Goal: Task Accomplishment & Management: Manage account settings

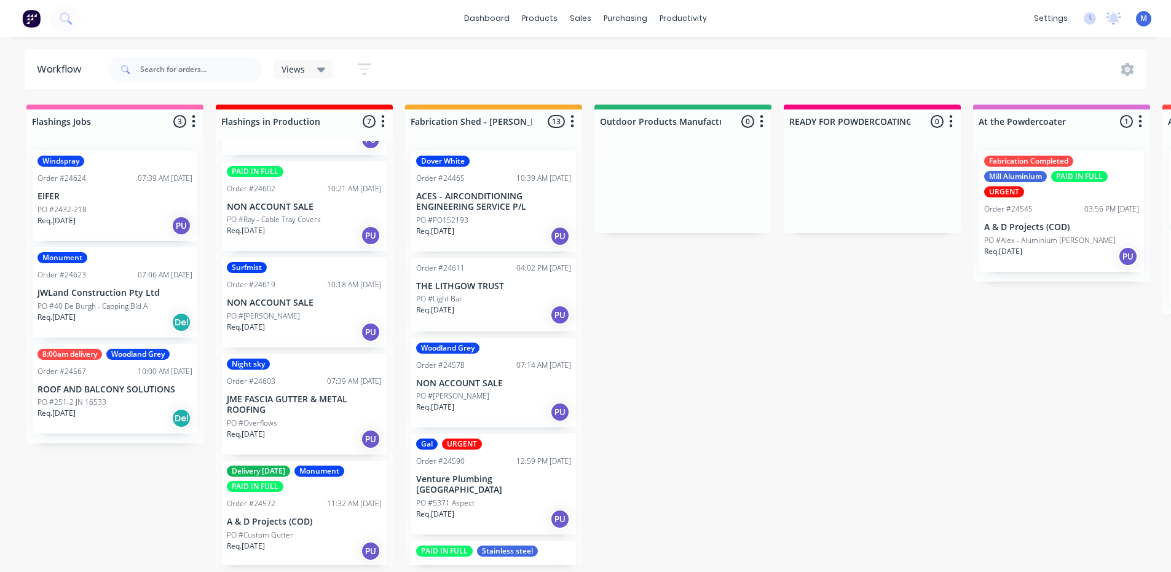
scroll to position [184, 0]
click at [289, 417] on div "PO #Overflows" at bounding box center [304, 421] width 155 height 11
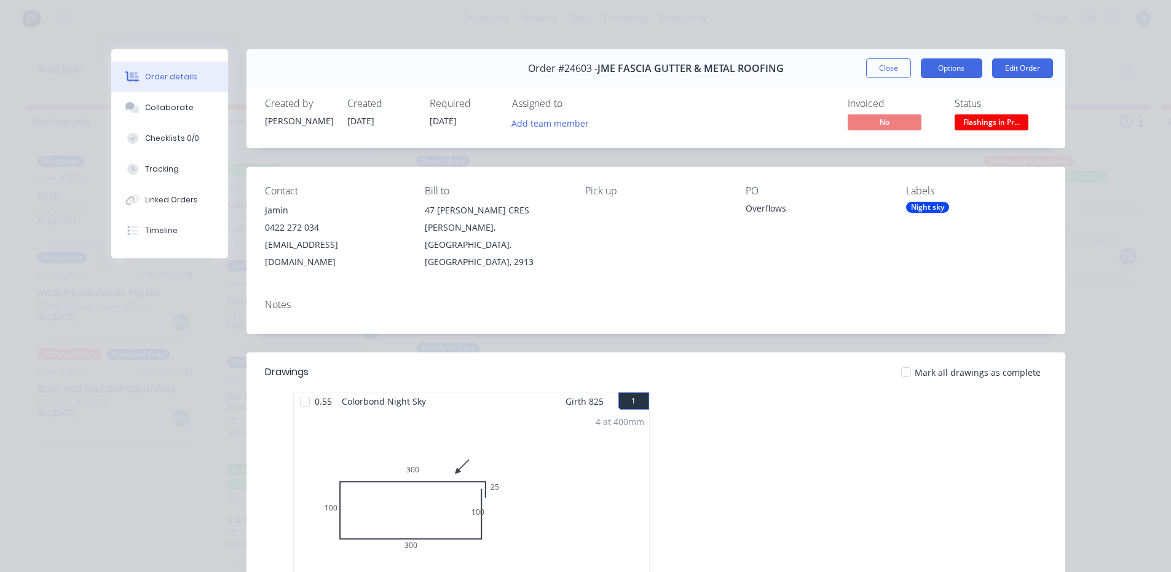
click at [962, 66] on button "Options" at bounding box center [951, 68] width 61 height 20
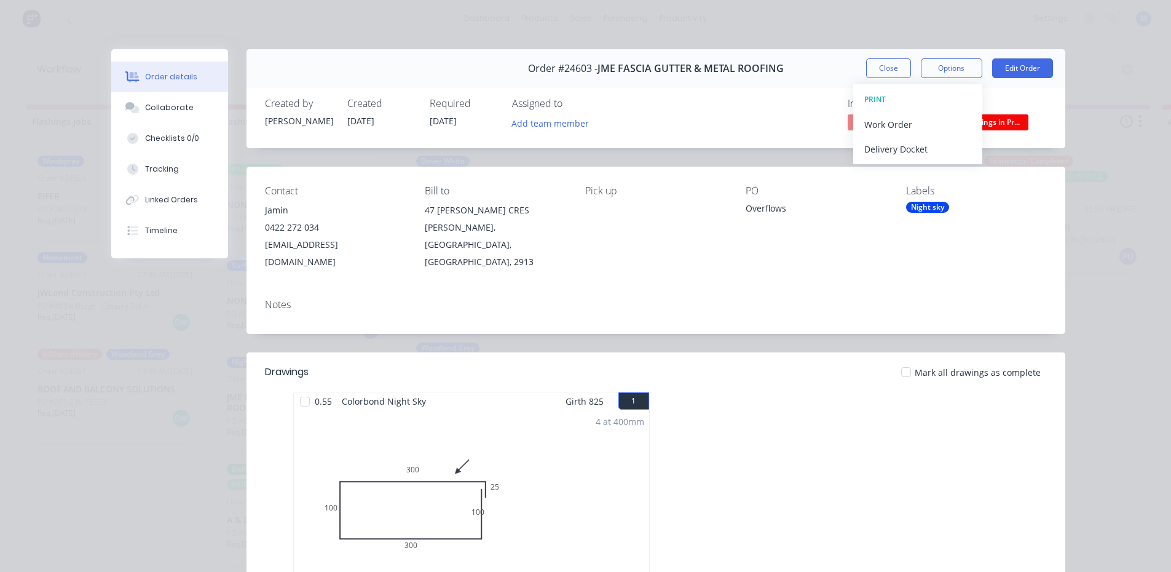
click at [998, 117] on span "Flashings in Pr..." at bounding box center [992, 121] width 74 height 15
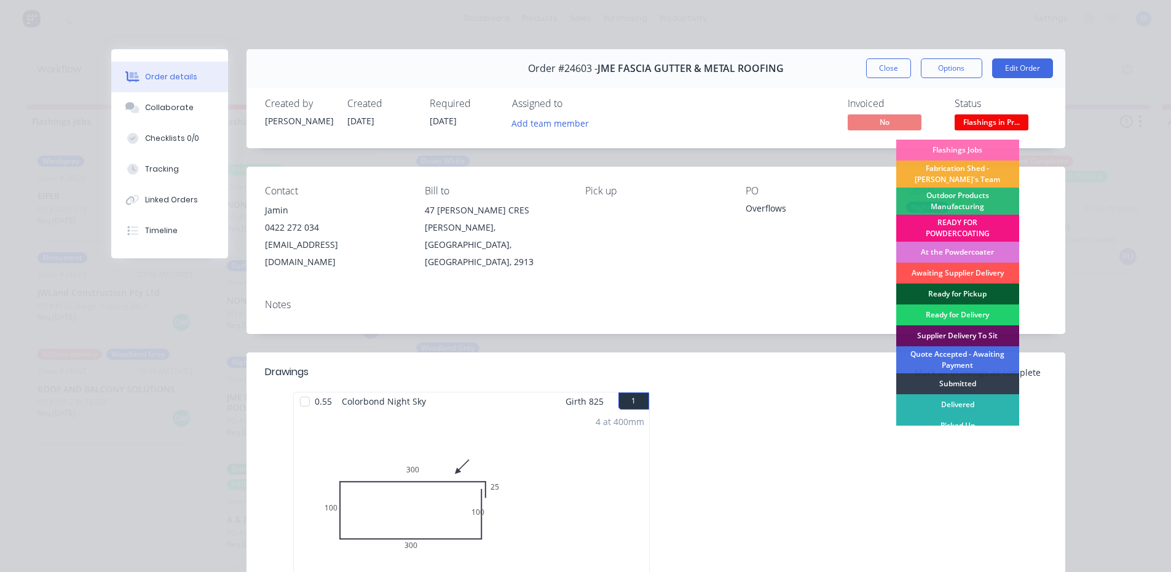
click at [991, 286] on div "Ready for Pickup" at bounding box center [957, 293] width 123 height 21
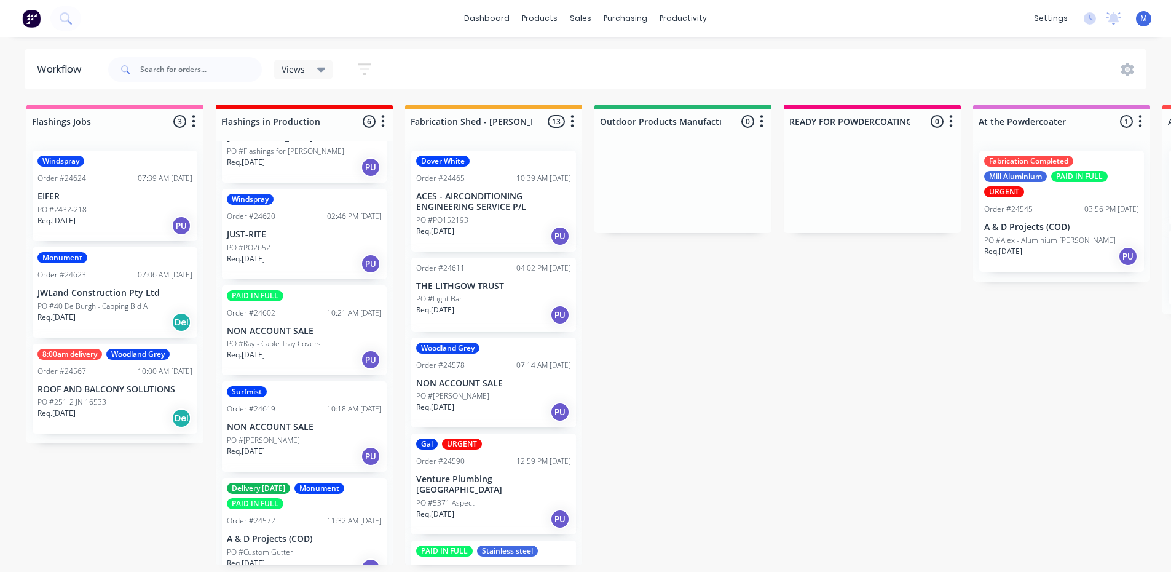
scroll to position [0, 0]
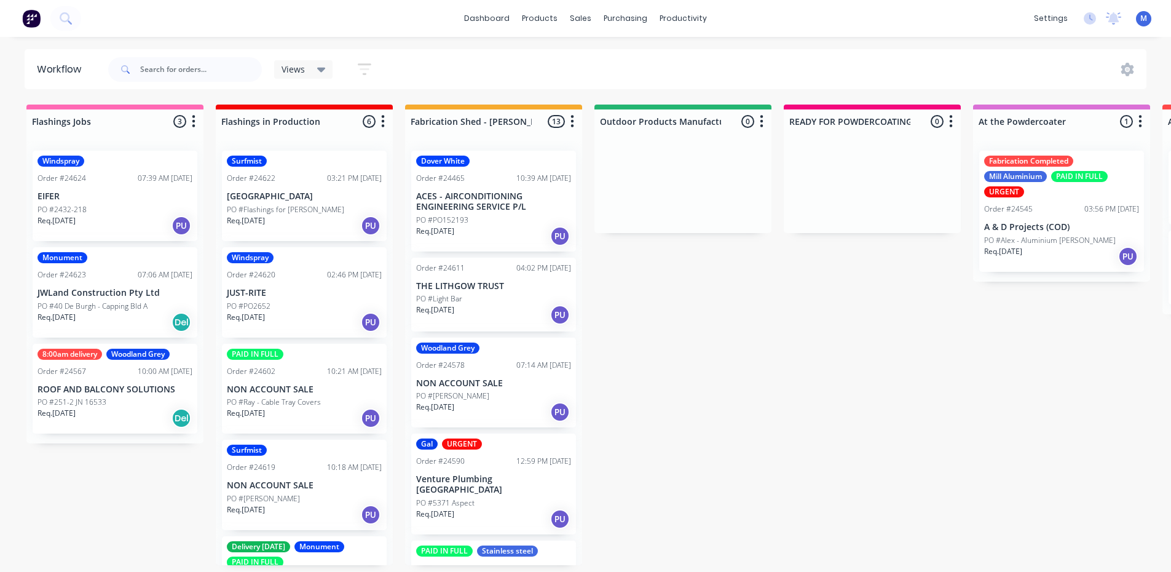
click at [294, 296] on p "JUST-RITE" at bounding box center [304, 293] width 155 height 10
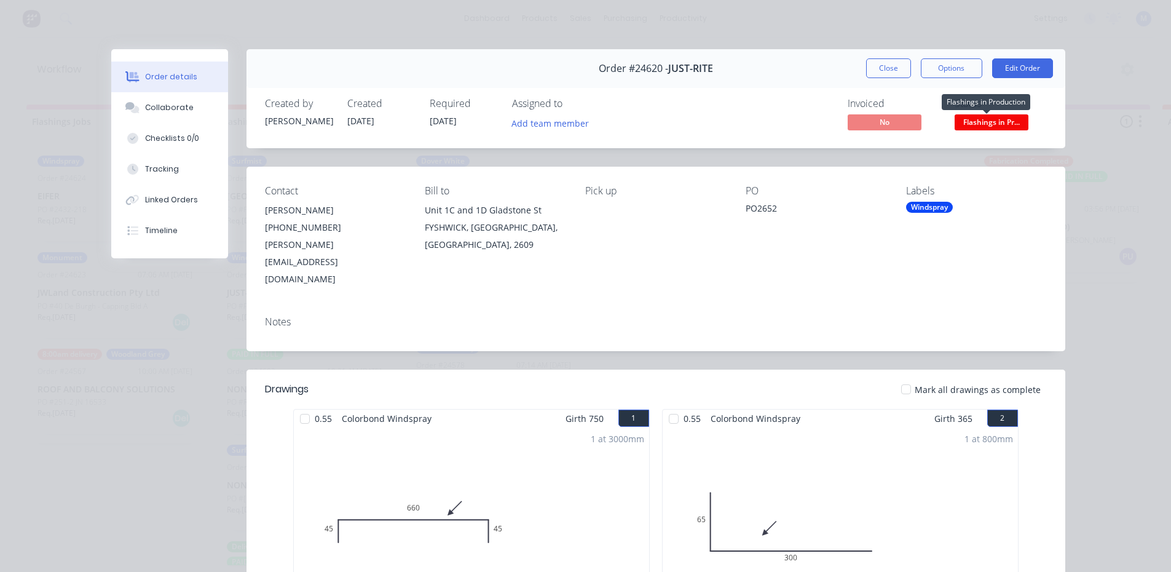
click at [1004, 122] on span "Flashings in Pr..." at bounding box center [992, 121] width 74 height 15
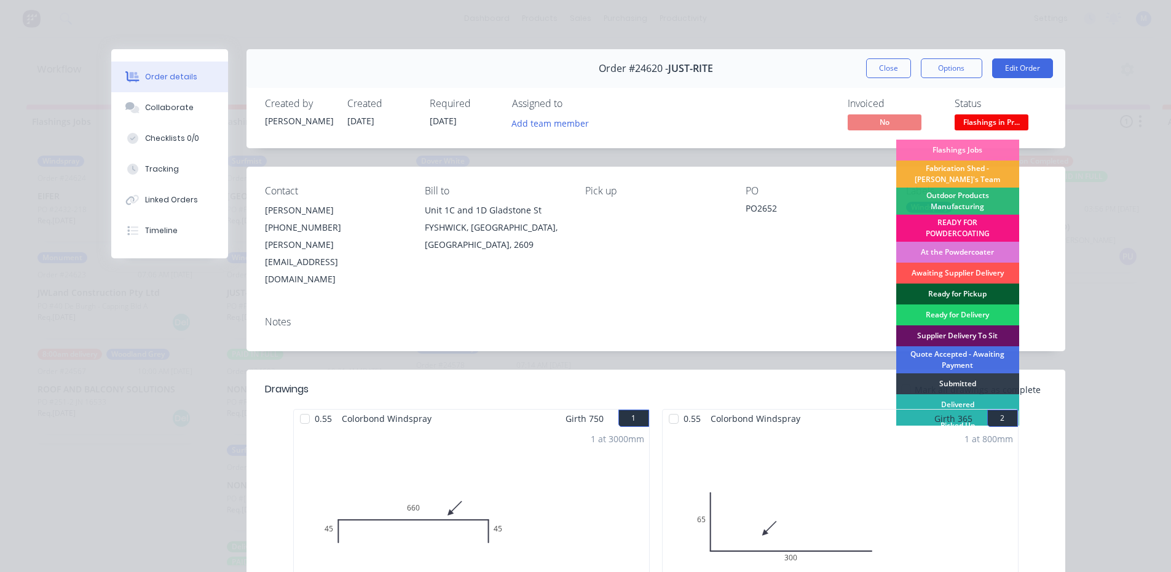
click at [958, 287] on div "Ready for Pickup" at bounding box center [957, 293] width 123 height 21
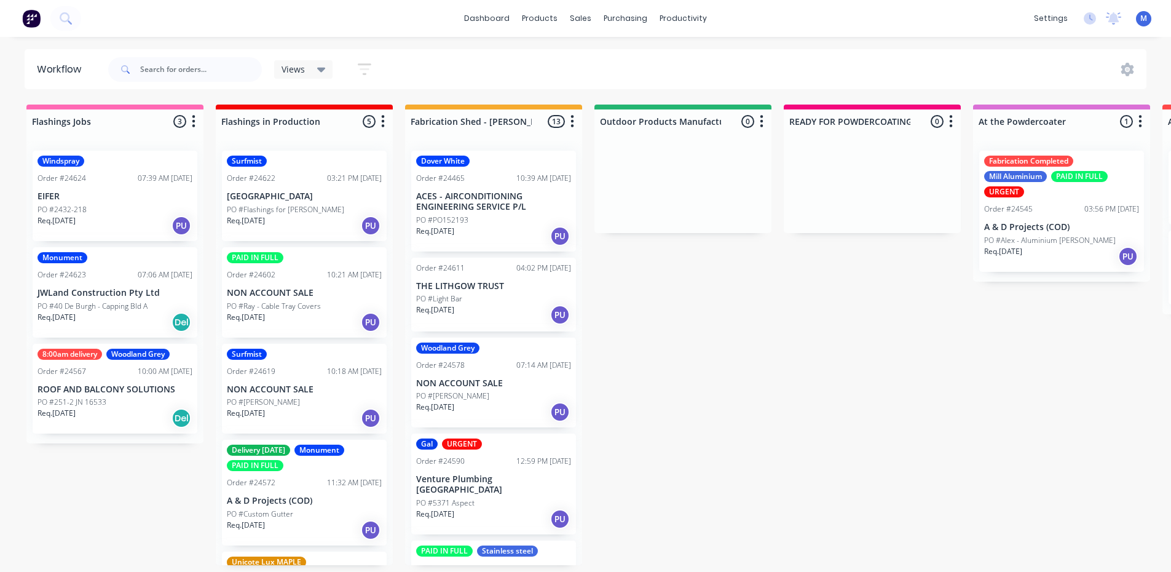
click at [286, 301] on p "PO #Ray - Cable Tray Covers" at bounding box center [274, 306] width 94 height 11
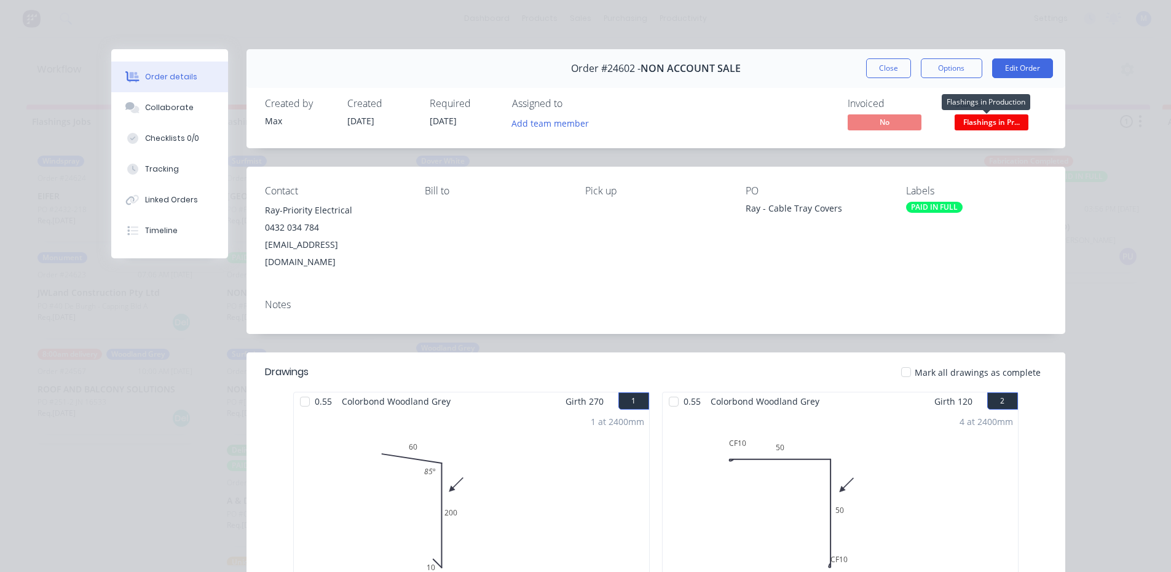
click at [982, 123] on span "Flashings in Pr..." at bounding box center [992, 121] width 74 height 15
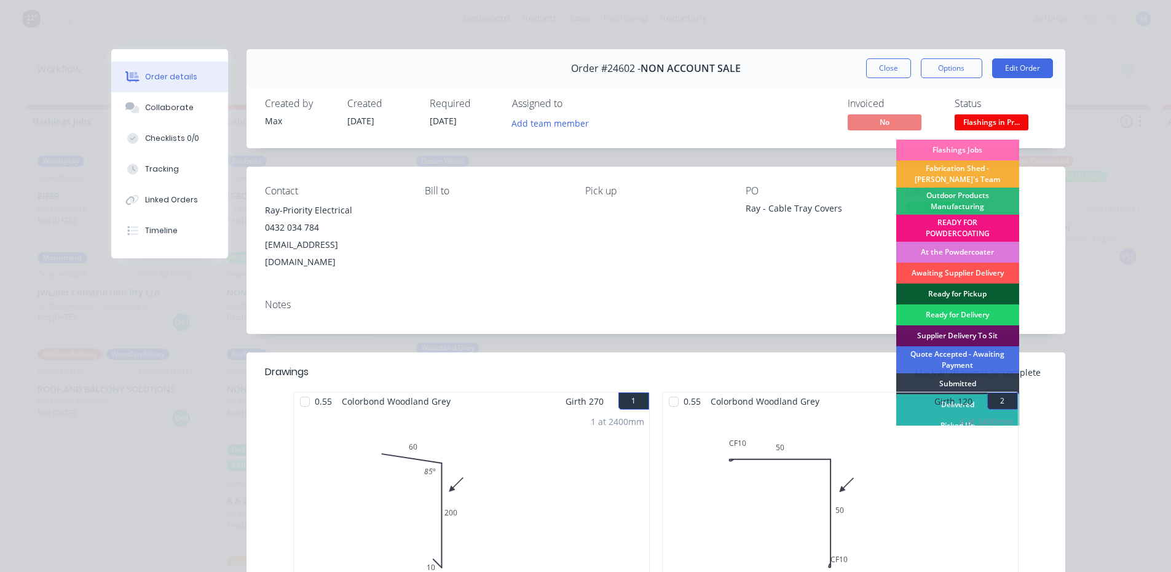
click at [953, 289] on div "Ready for Pickup" at bounding box center [957, 293] width 123 height 21
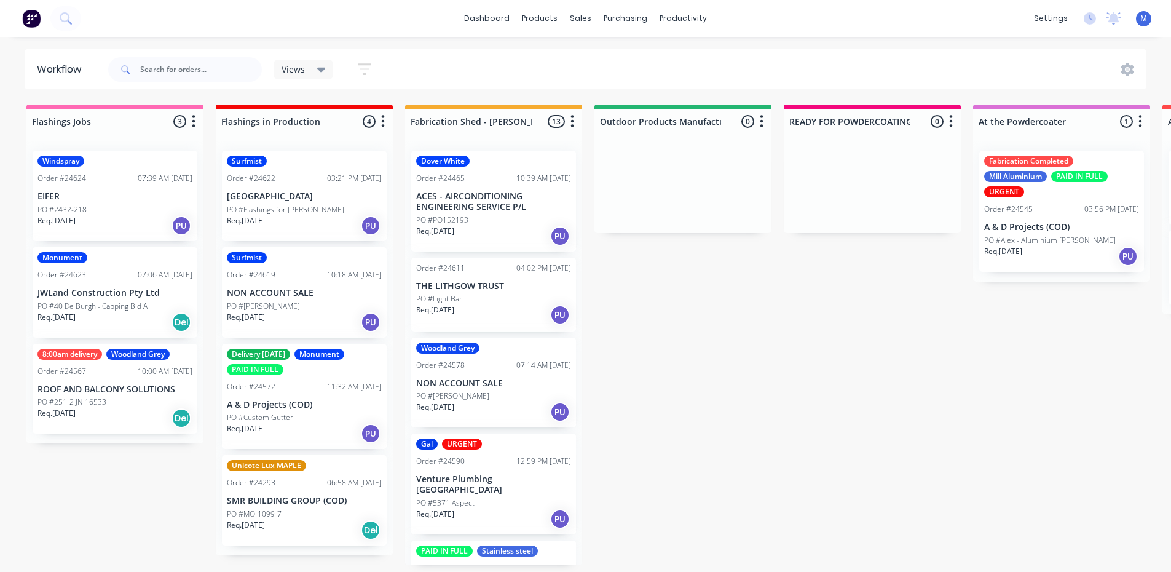
click at [252, 299] on div "Surfmist Order #24619 10:18 AM 12/08/25 NON ACCOUNT SALE PO #Bradley Prior Req.…" at bounding box center [304, 292] width 165 height 90
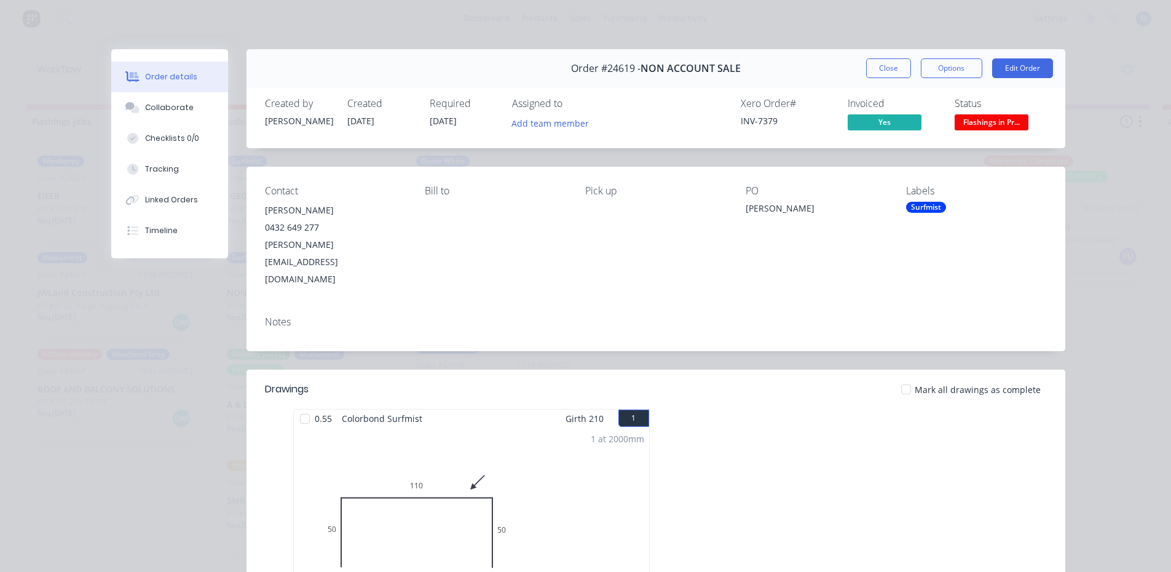
click at [984, 120] on span "Flashings in Pr..." at bounding box center [992, 121] width 74 height 15
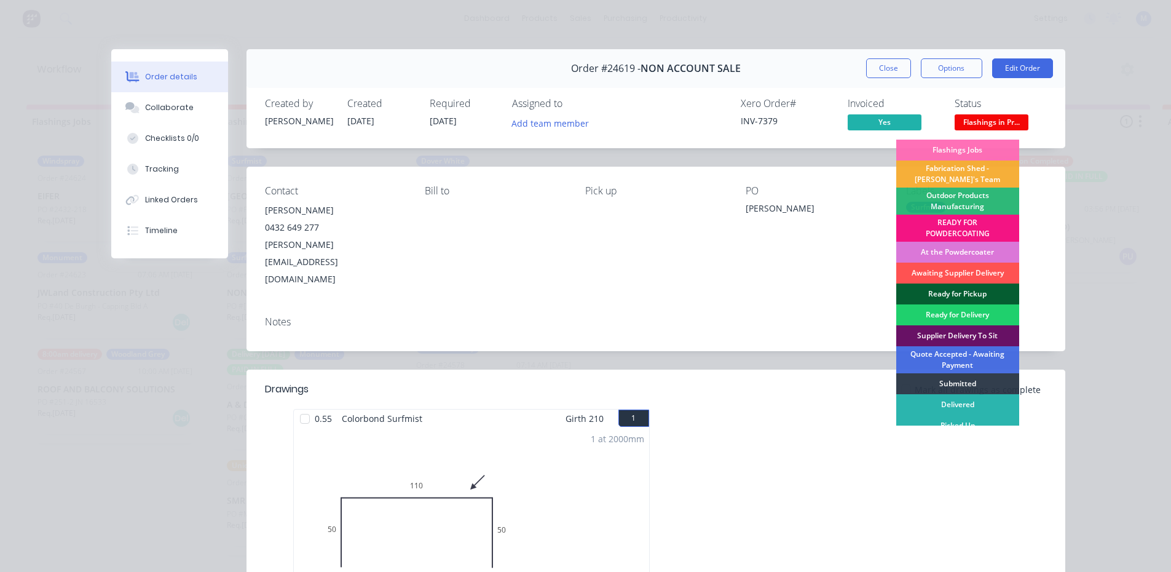
click at [964, 290] on div "Ready for Pickup" at bounding box center [957, 293] width 123 height 21
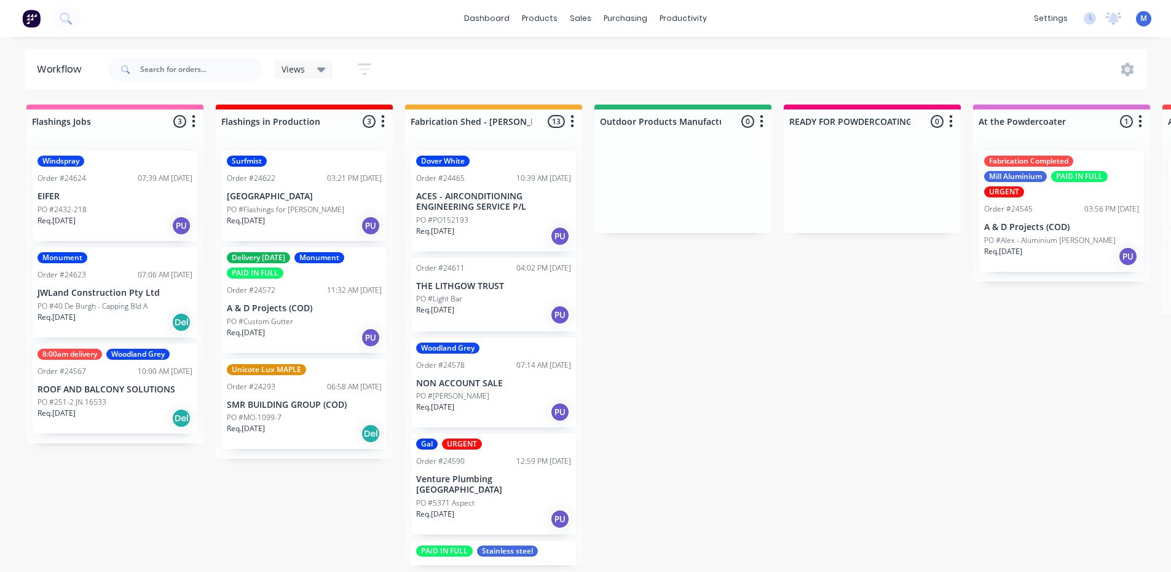
click at [305, 212] on div "PO #Flashings for [PERSON_NAME]" at bounding box center [304, 209] width 155 height 11
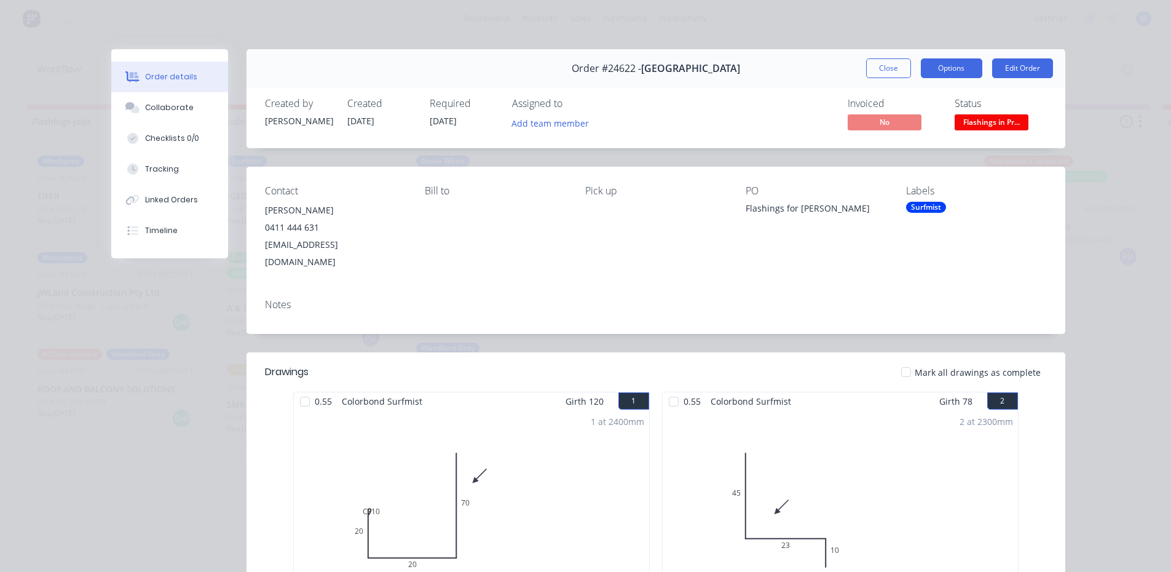
click at [939, 77] on button "Options" at bounding box center [951, 68] width 61 height 20
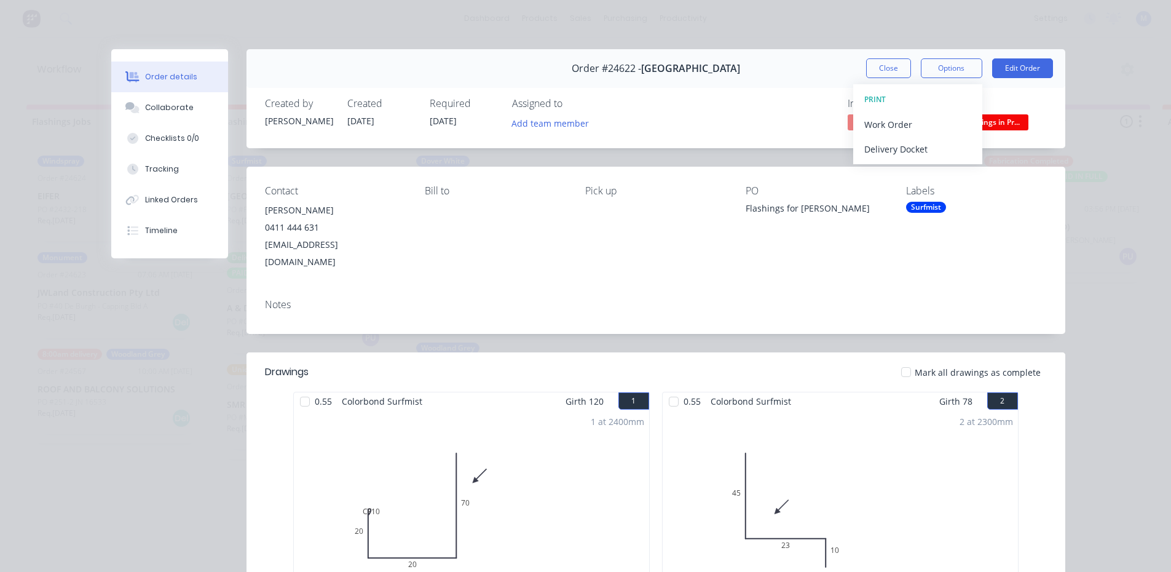
click at [1003, 123] on span "Flashings in Pr..." at bounding box center [992, 121] width 74 height 15
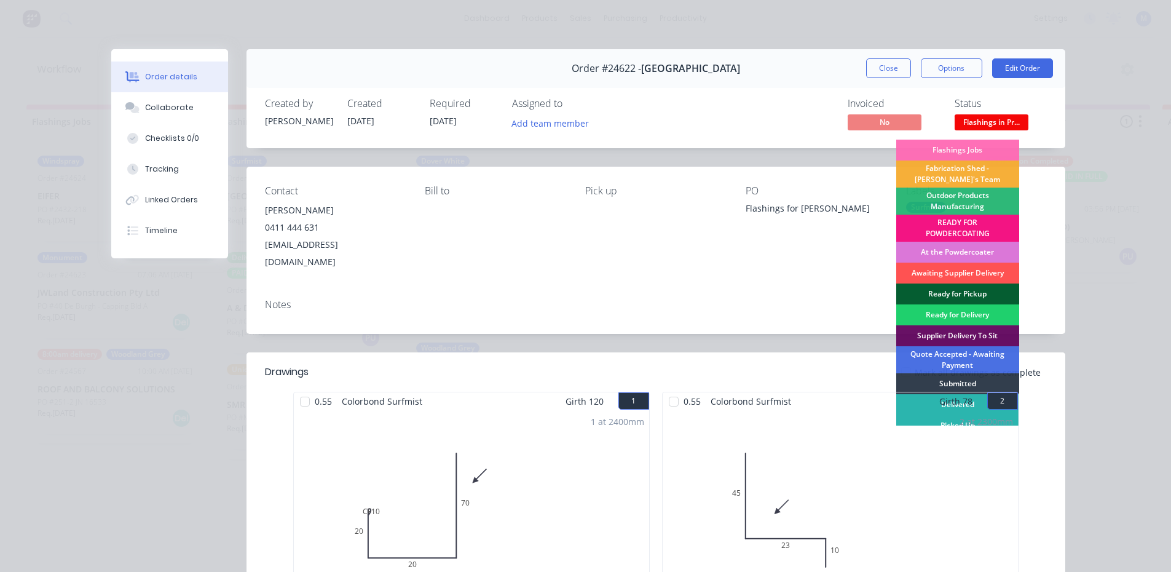
click at [964, 291] on div "Ready for Pickup" at bounding box center [957, 293] width 123 height 21
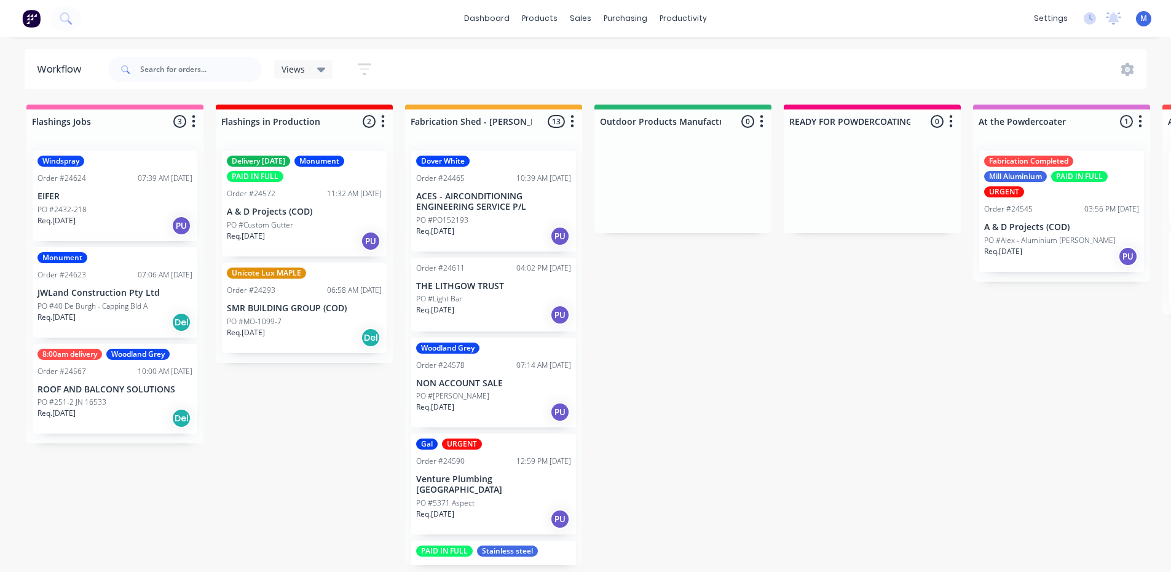
click at [101, 296] on p "JWLand Construction Pty Ltd" at bounding box center [114, 293] width 155 height 10
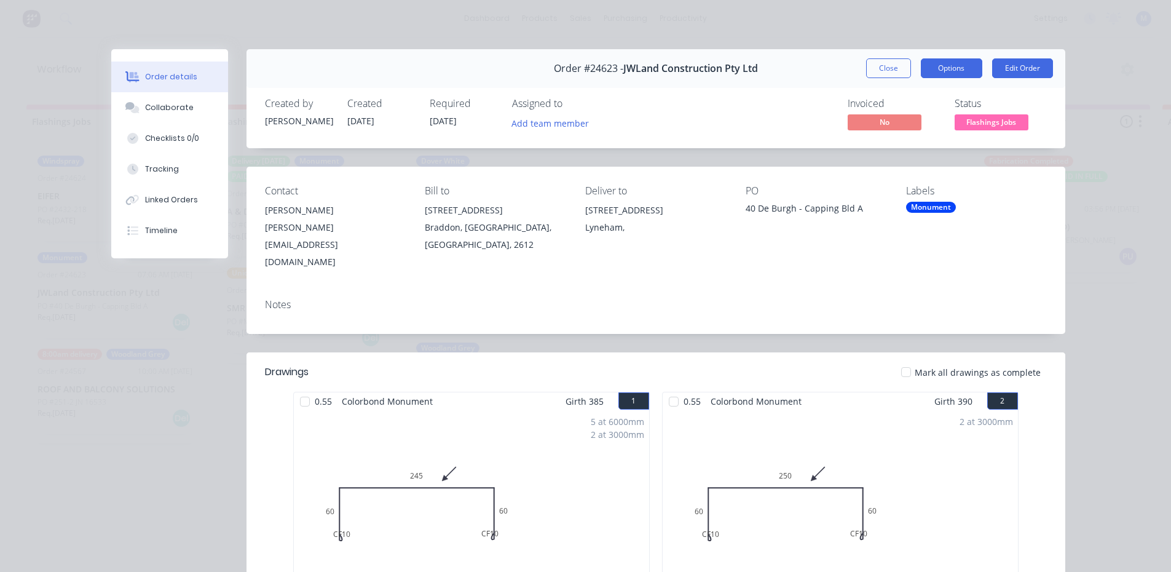
click at [956, 73] on button "Options" at bounding box center [951, 68] width 61 height 20
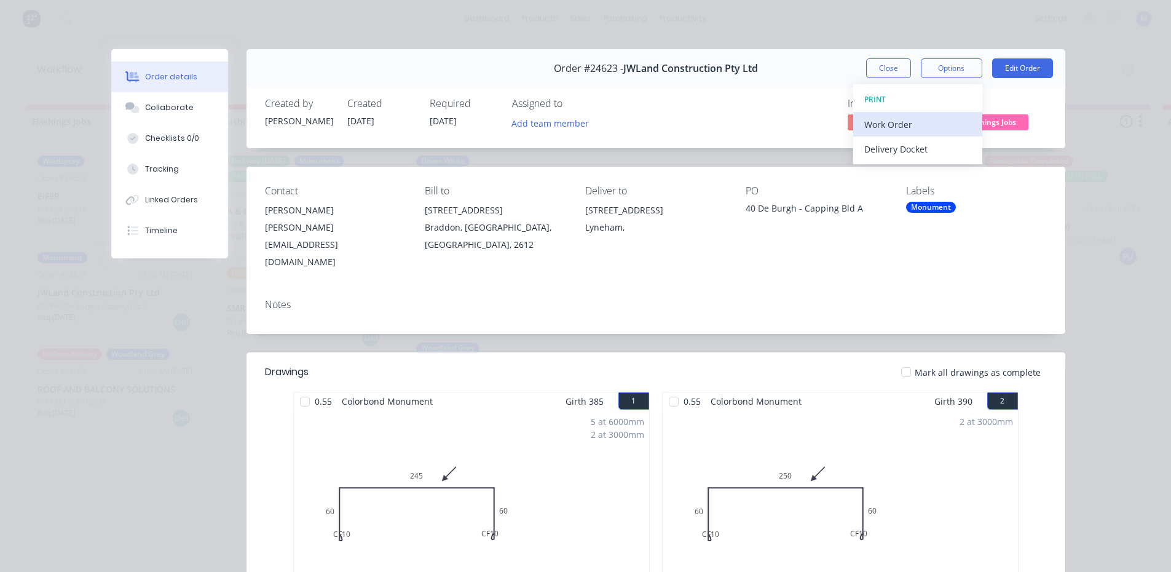
click at [921, 120] on div "Work Order" at bounding box center [917, 125] width 107 height 18
click at [922, 151] on div "Standard" at bounding box center [917, 149] width 107 height 18
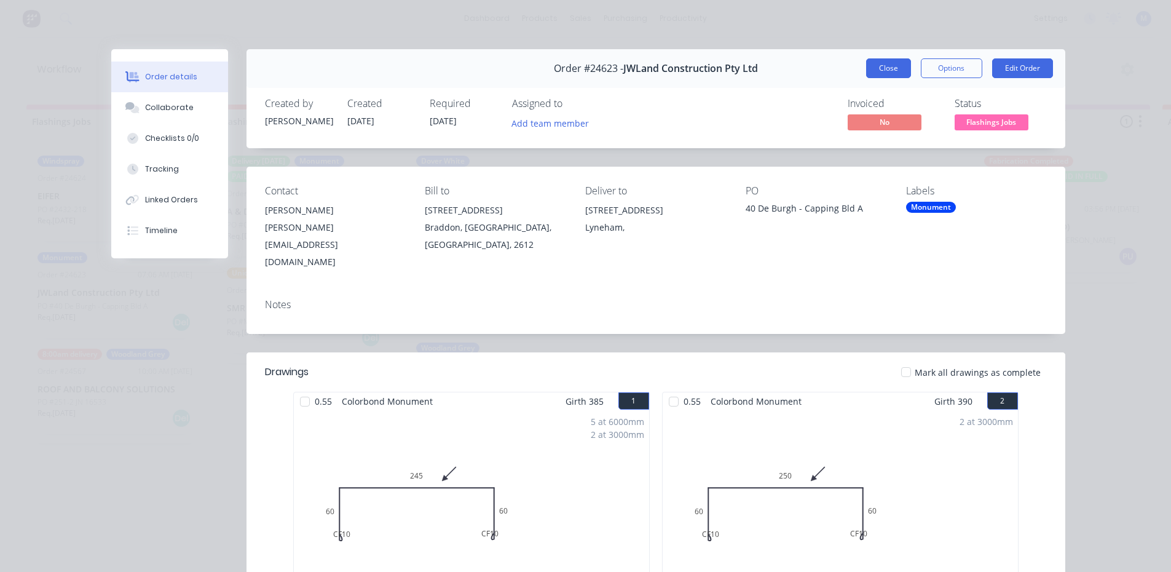
click at [885, 71] on button "Close" at bounding box center [888, 68] width 45 height 20
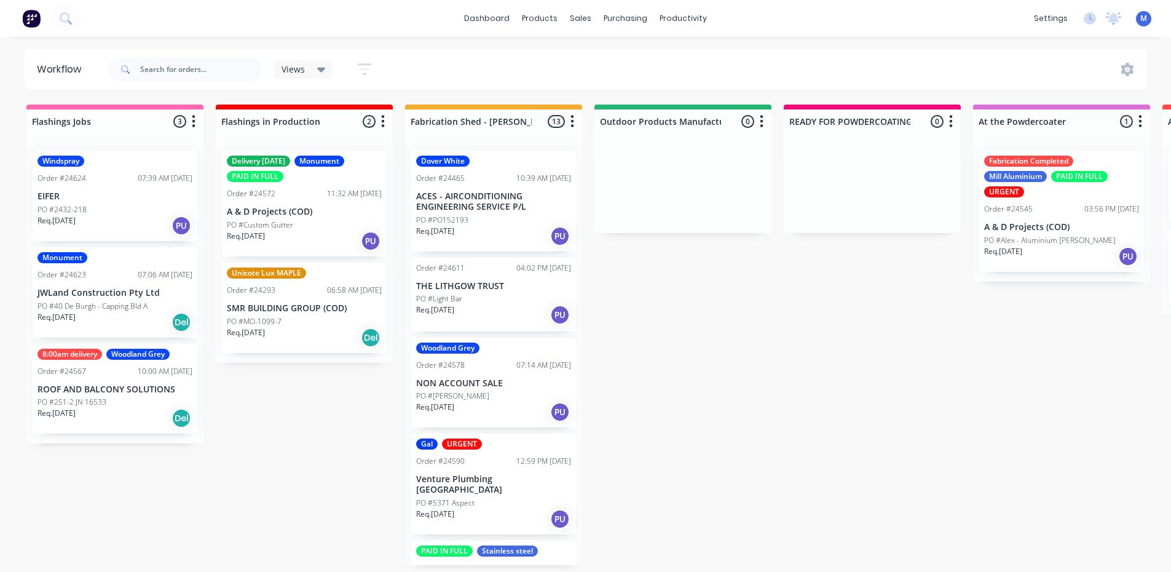
click at [104, 202] on div "Windspray Order #24624 07:39 AM 13/08/25 EIFER PO #2432-218 Req. 13/08/25 PU" at bounding box center [115, 196] width 165 height 90
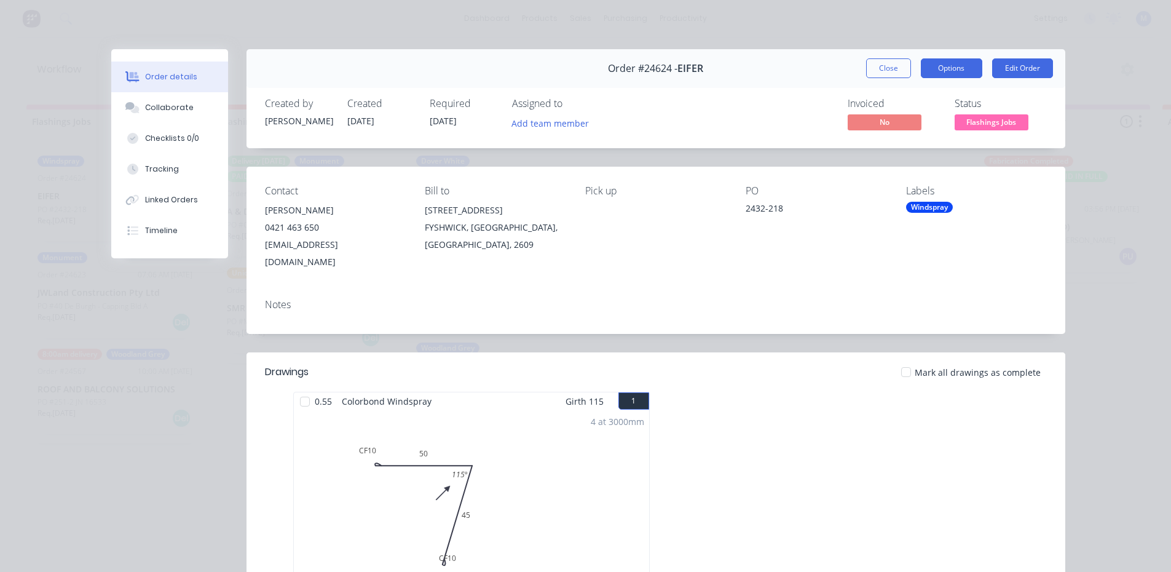
click at [948, 69] on button "Options" at bounding box center [951, 68] width 61 height 20
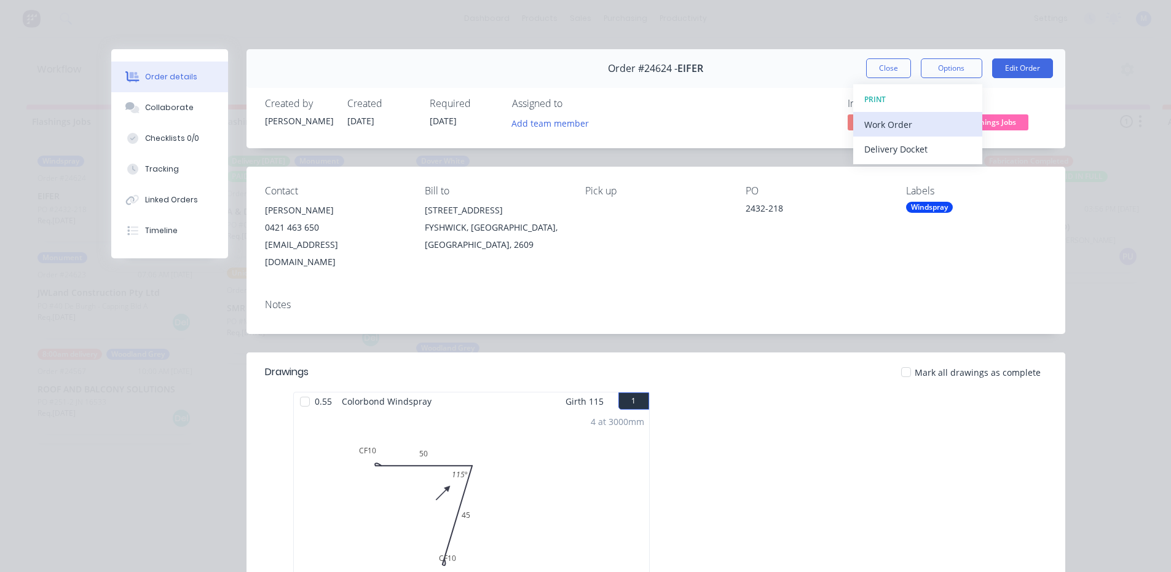
click at [929, 120] on div "Work Order" at bounding box center [917, 125] width 107 height 18
click at [924, 143] on div "Standard" at bounding box center [917, 149] width 107 height 18
drag, startPoint x: 888, startPoint y: 68, endPoint x: 492, endPoint y: 144, distance: 403.0
click at [888, 69] on button "Close" at bounding box center [888, 68] width 45 height 20
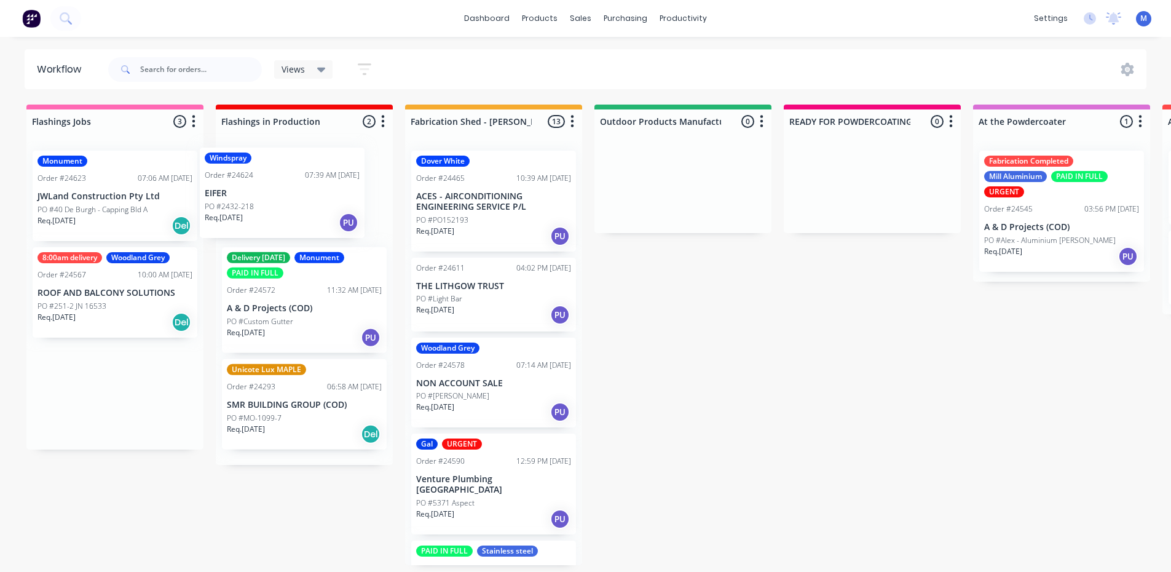
drag, startPoint x: 136, startPoint y: 214, endPoint x: 309, endPoint y: 212, distance: 173.4
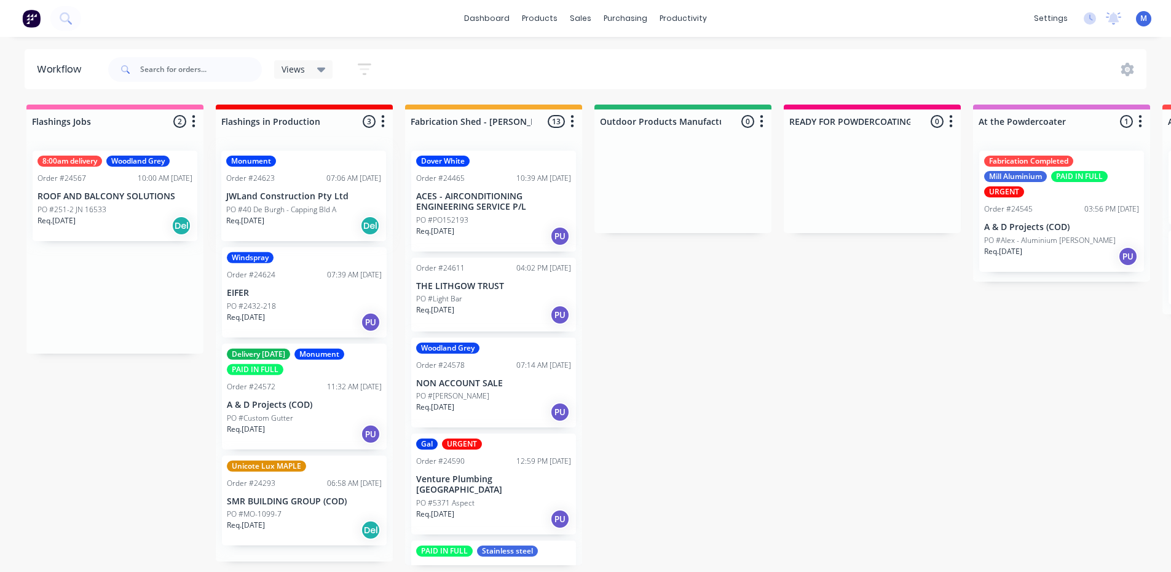
drag, startPoint x: 103, startPoint y: 232, endPoint x: 299, endPoint y: 232, distance: 195.5
click at [513, 233] on div "Req. 28/07/25 PU" at bounding box center [493, 236] width 155 height 21
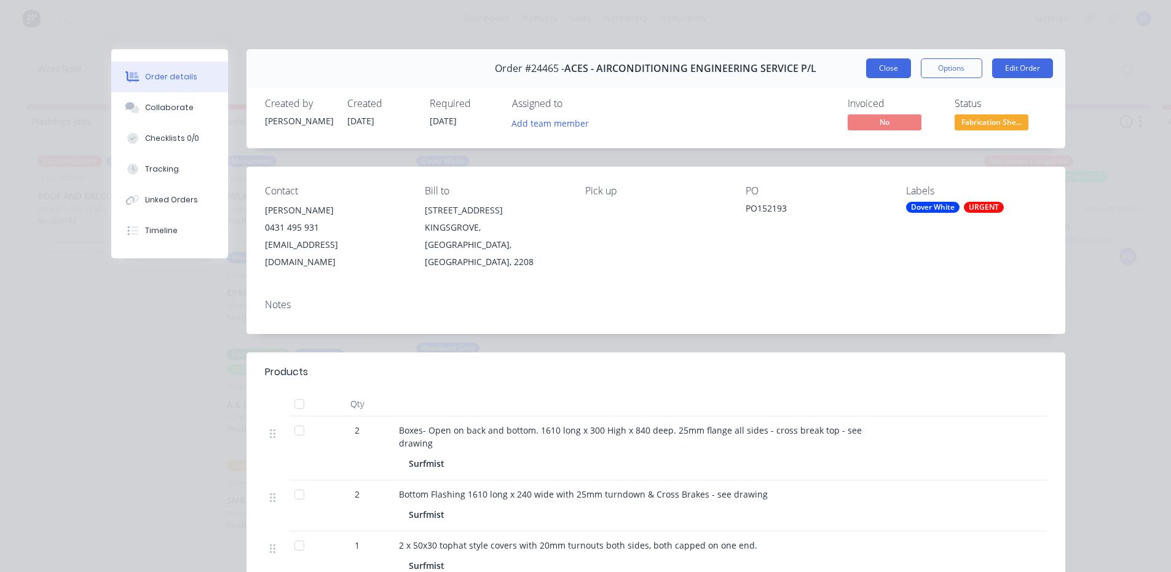
click at [878, 73] on button "Close" at bounding box center [888, 68] width 45 height 20
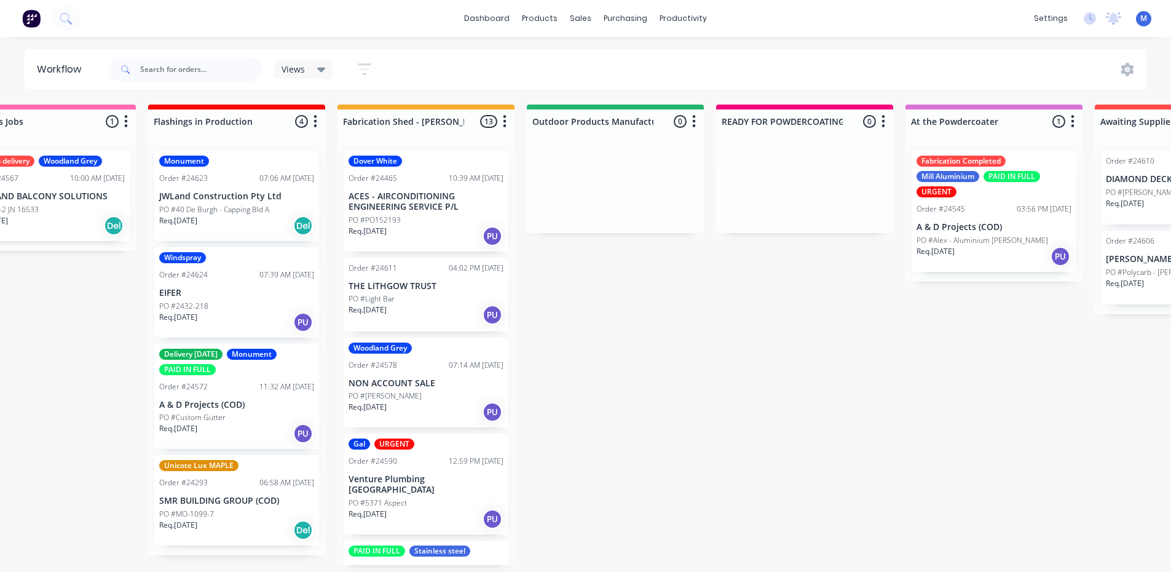
scroll to position [0, 390]
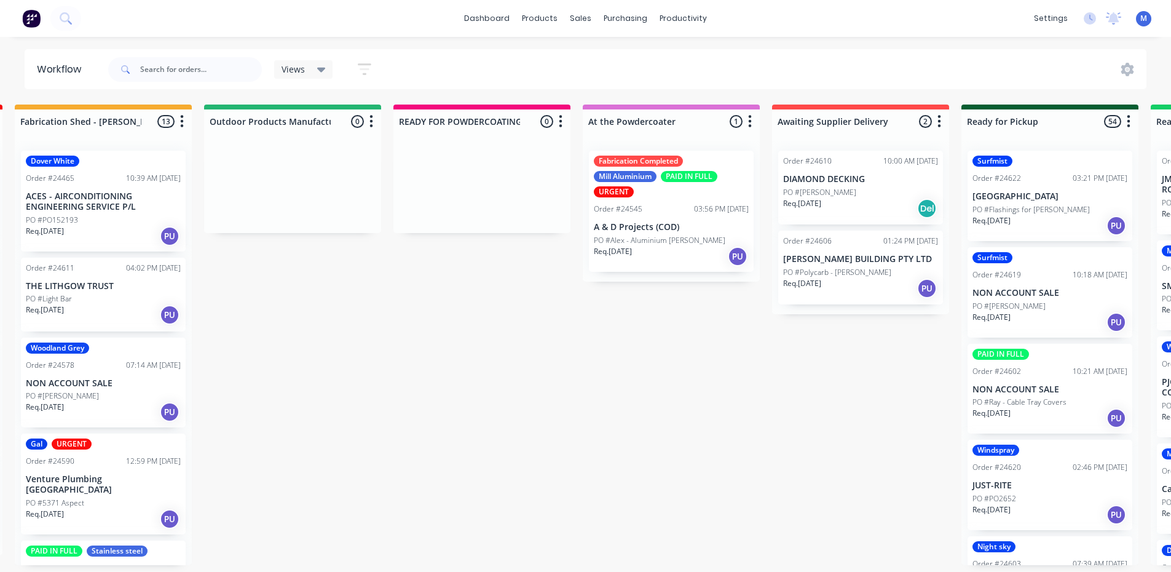
click at [661, 243] on p "PO #Alex - Aluminium [PERSON_NAME]" at bounding box center [660, 240] width 132 height 11
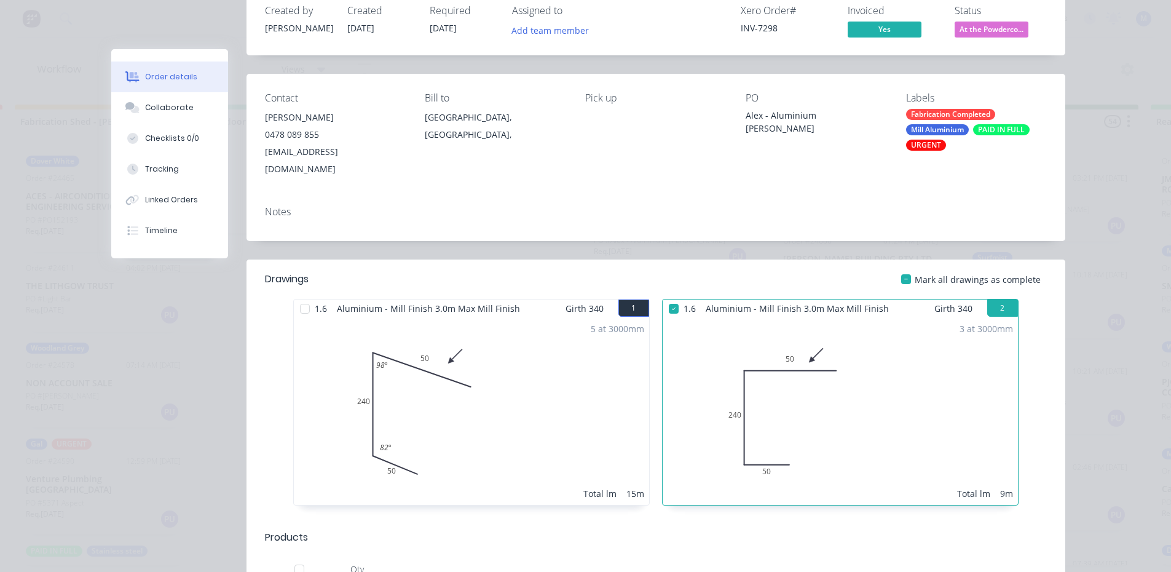
scroll to position [0, 0]
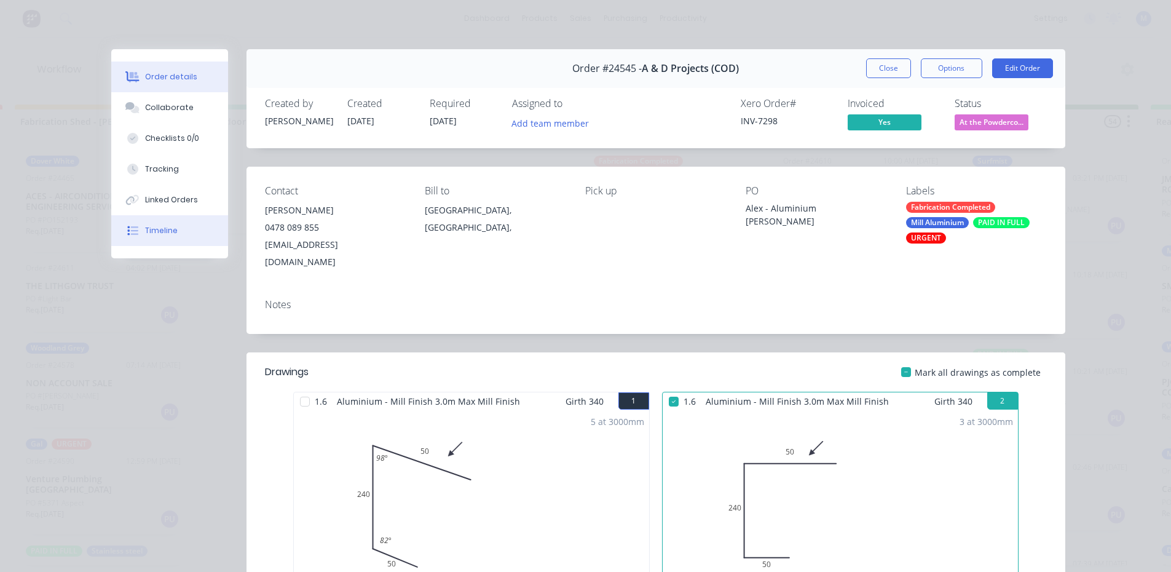
click at [185, 235] on button "Timeline" at bounding box center [169, 230] width 117 height 31
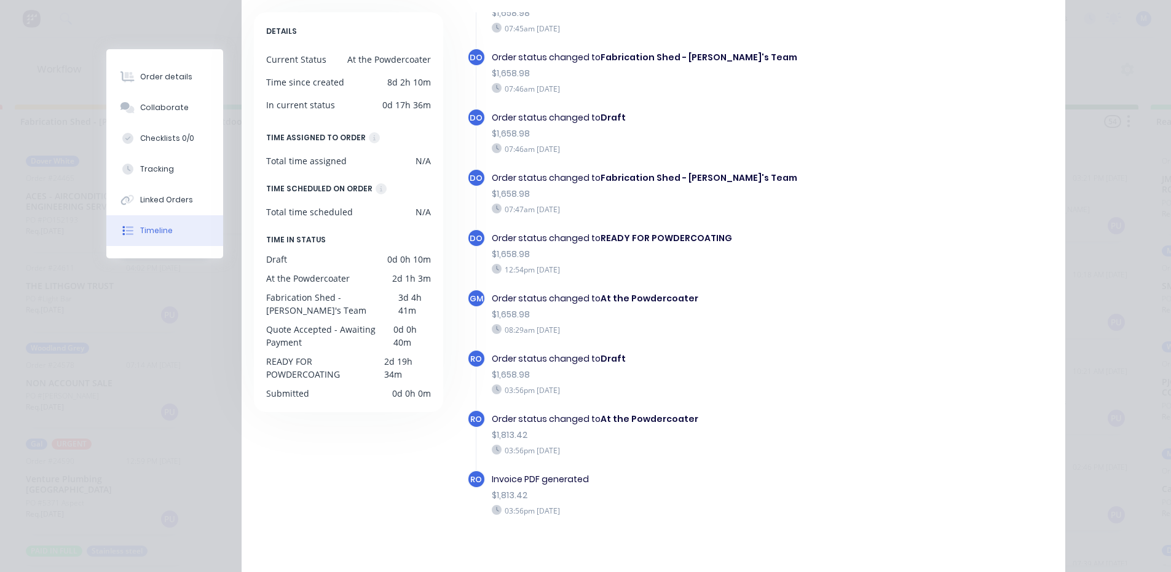
scroll to position [173, 0]
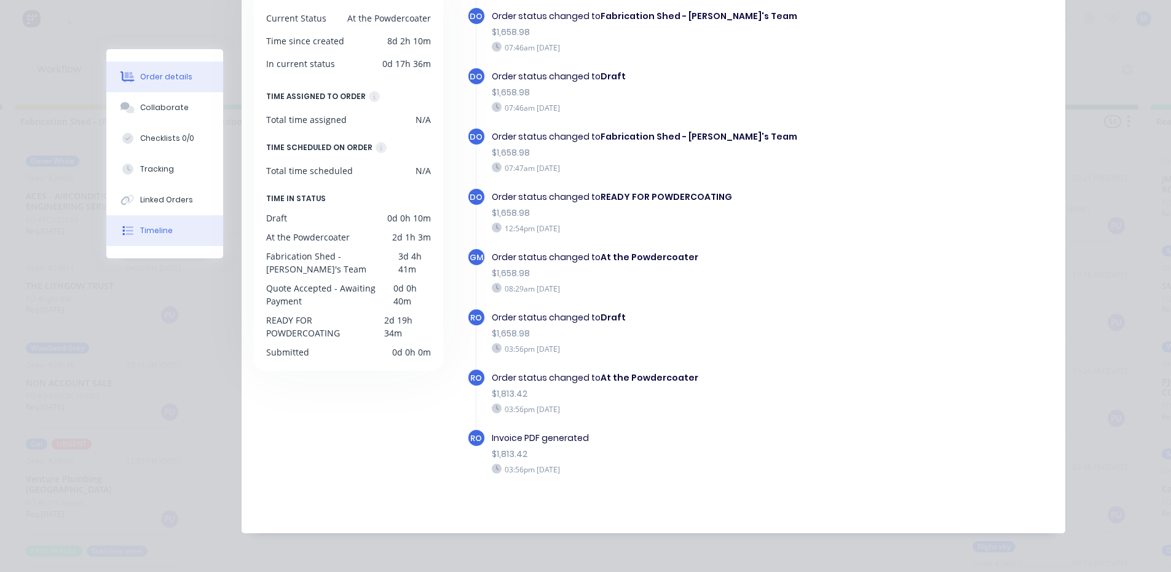
click at [167, 77] on div "Order details" at bounding box center [166, 76] width 52 height 11
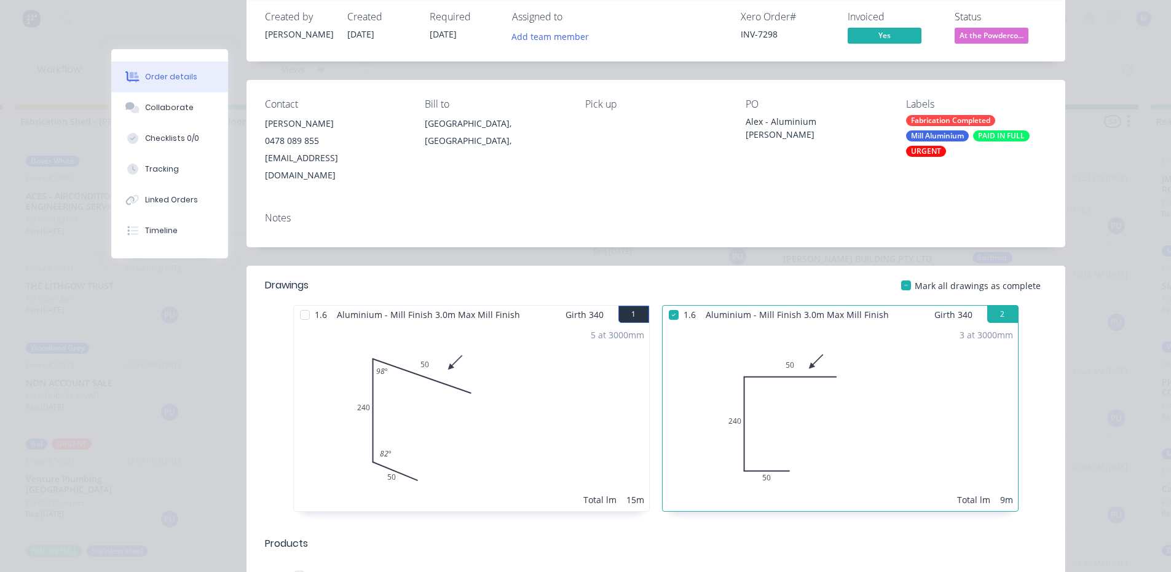
scroll to position [0, 0]
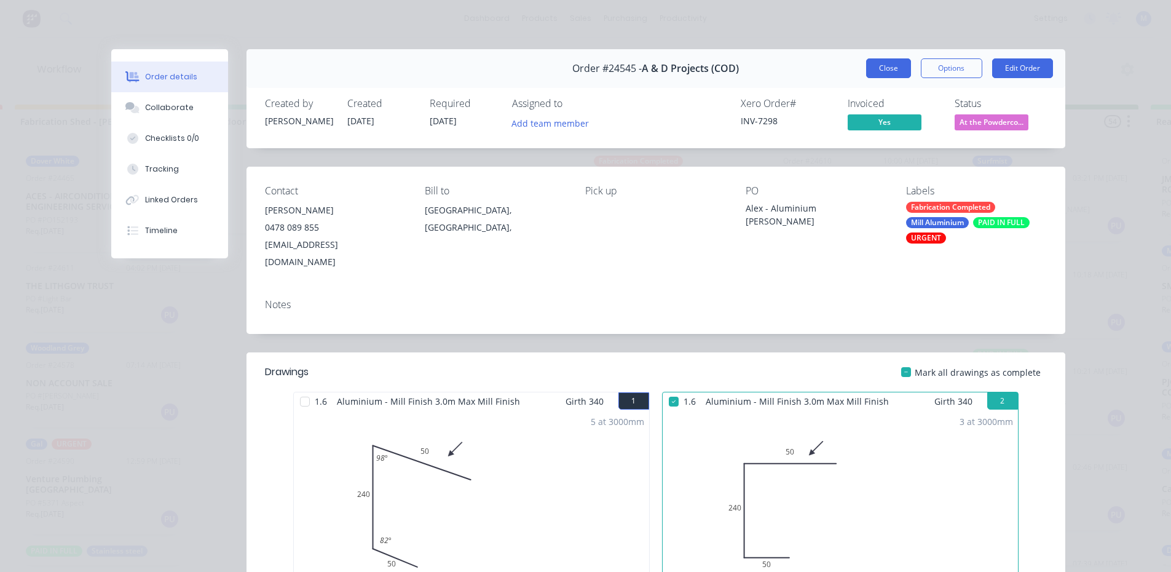
click at [882, 68] on button "Close" at bounding box center [888, 68] width 45 height 20
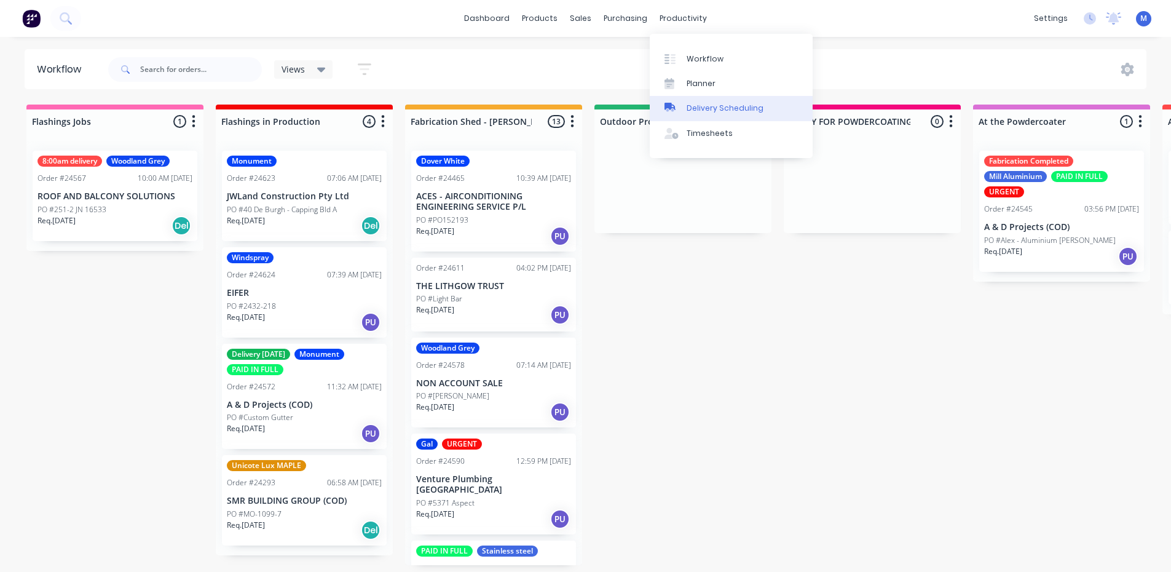
click at [737, 109] on div "Delivery Scheduling" at bounding box center [725, 108] width 77 height 11
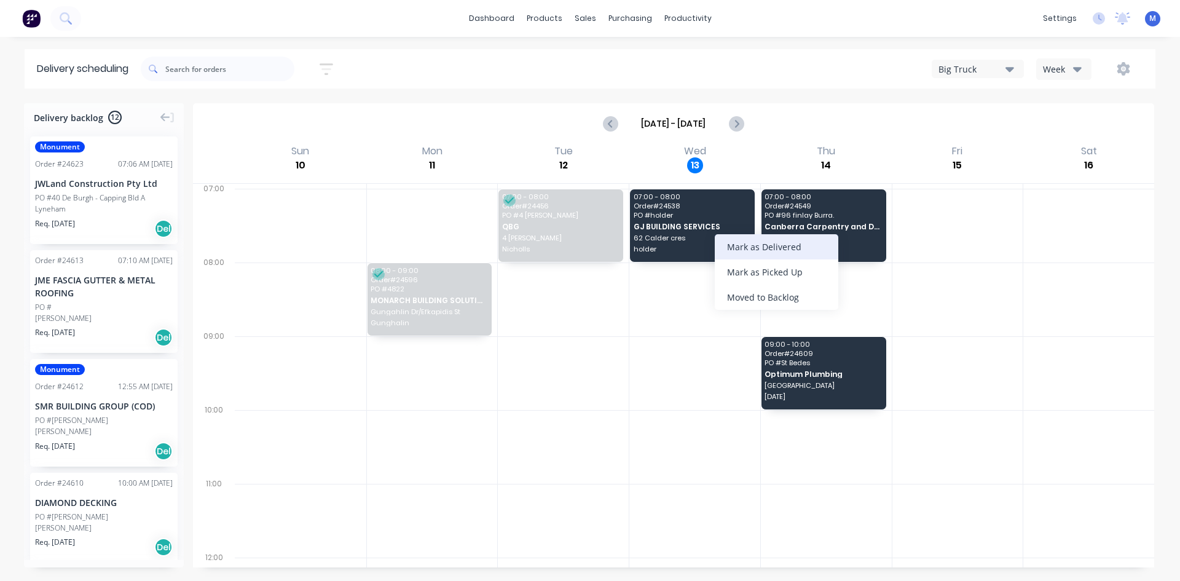
click at [762, 246] on div "Mark as Delivered" at bounding box center [777, 246] width 124 height 25
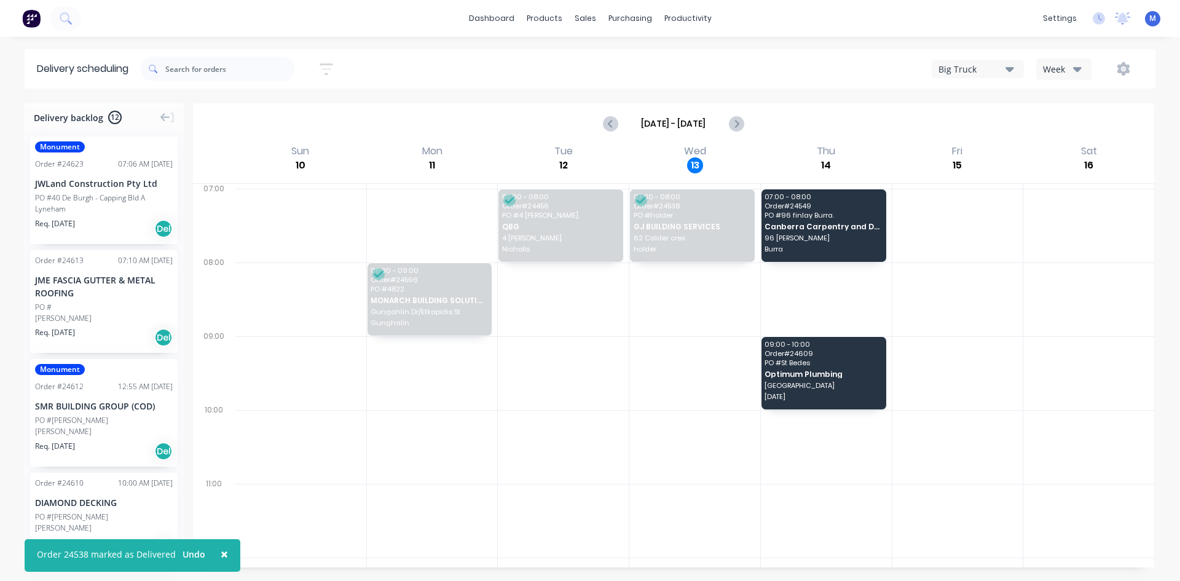
click at [119, 310] on div "PO #" at bounding box center [104, 307] width 138 height 11
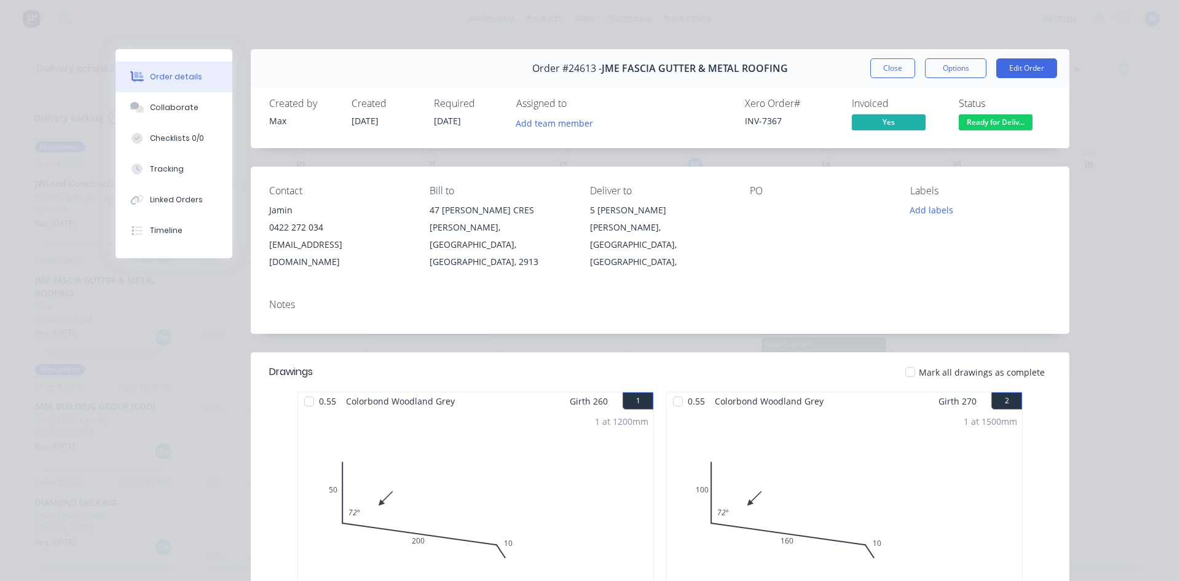
click at [995, 117] on span "Ready for Deliv..." at bounding box center [996, 121] width 74 height 15
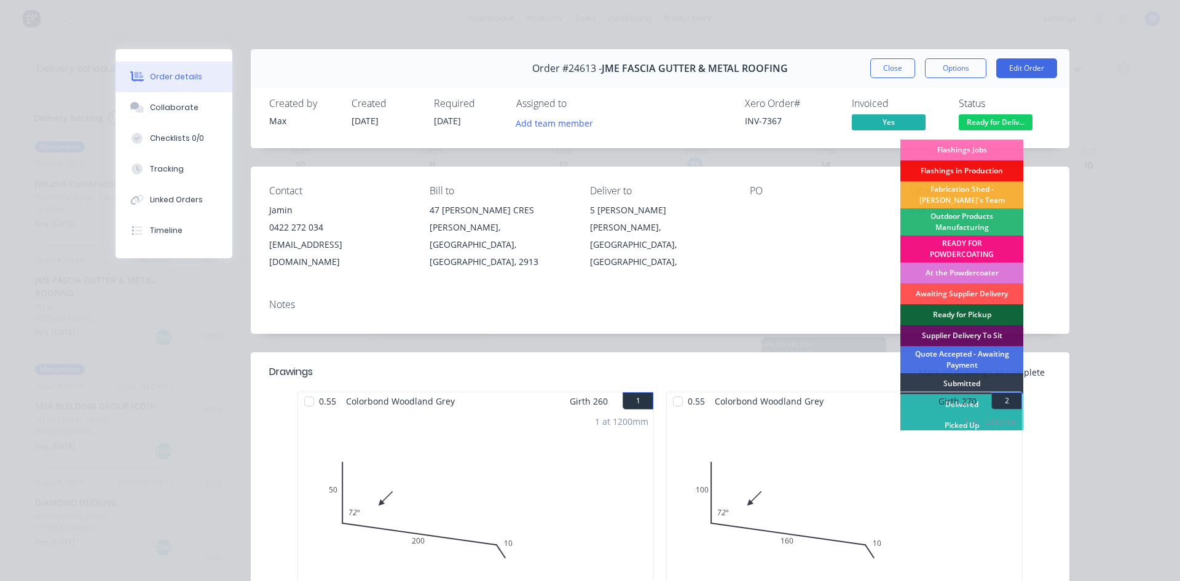
click at [921, 410] on div "1 at 1500mm Total lm 1.5m" at bounding box center [844, 503] width 355 height 187
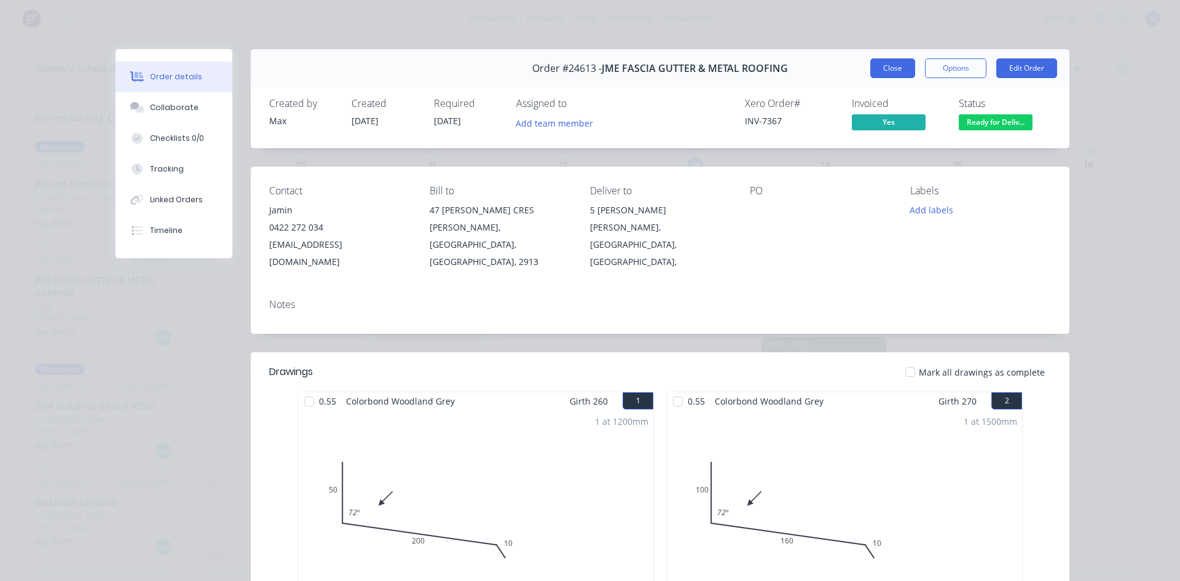
click at [883, 69] on button "Close" at bounding box center [892, 68] width 45 height 20
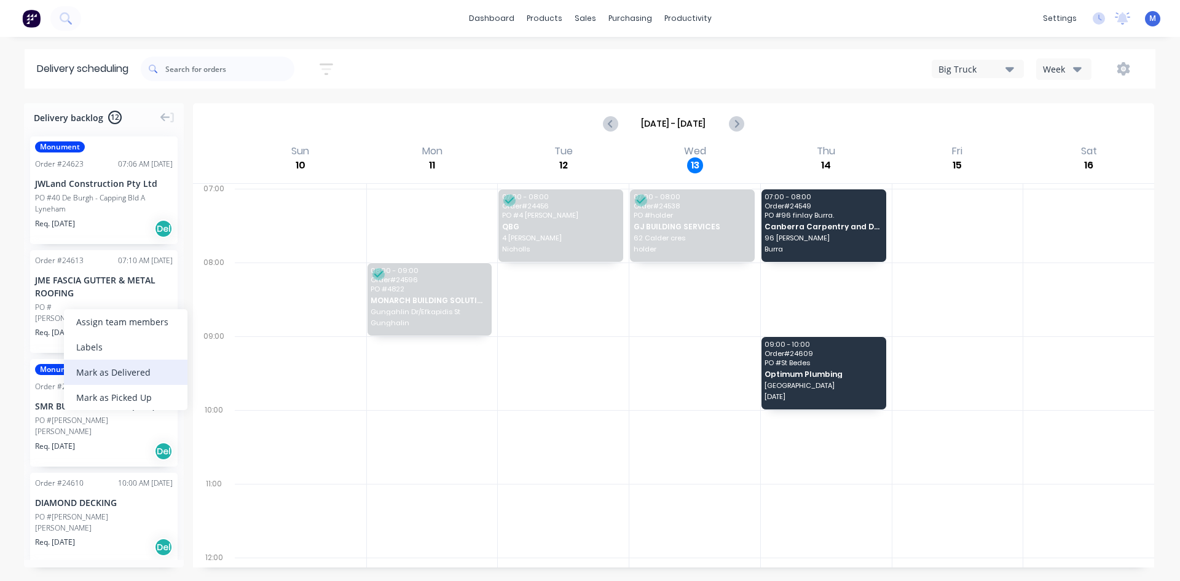
click at [143, 366] on div "Mark as Delivered" at bounding box center [126, 372] width 124 height 25
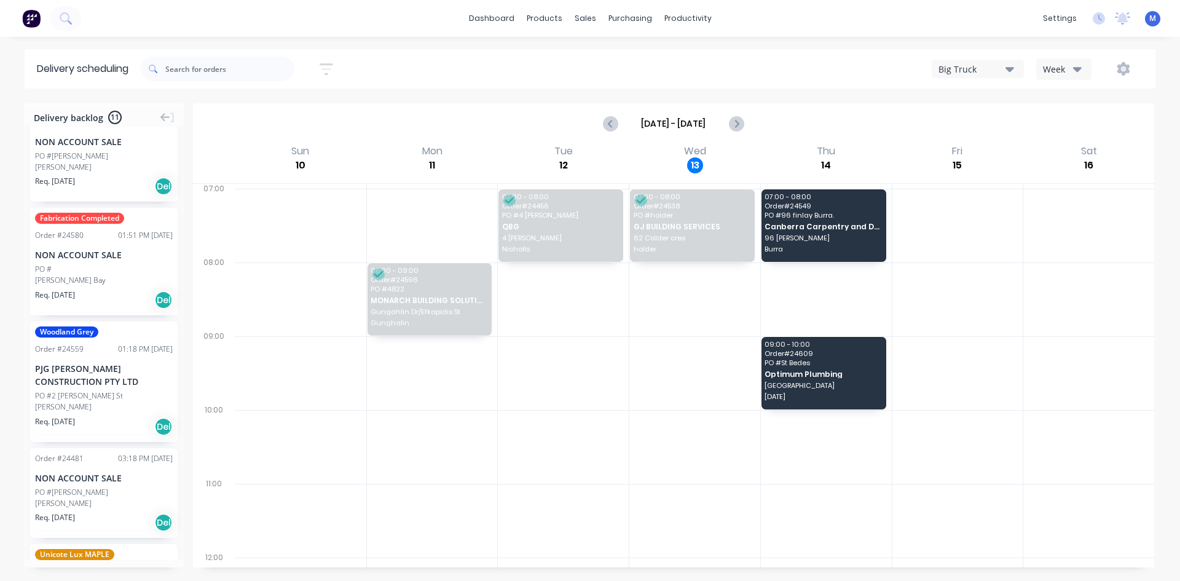
scroll to position [369, 0]
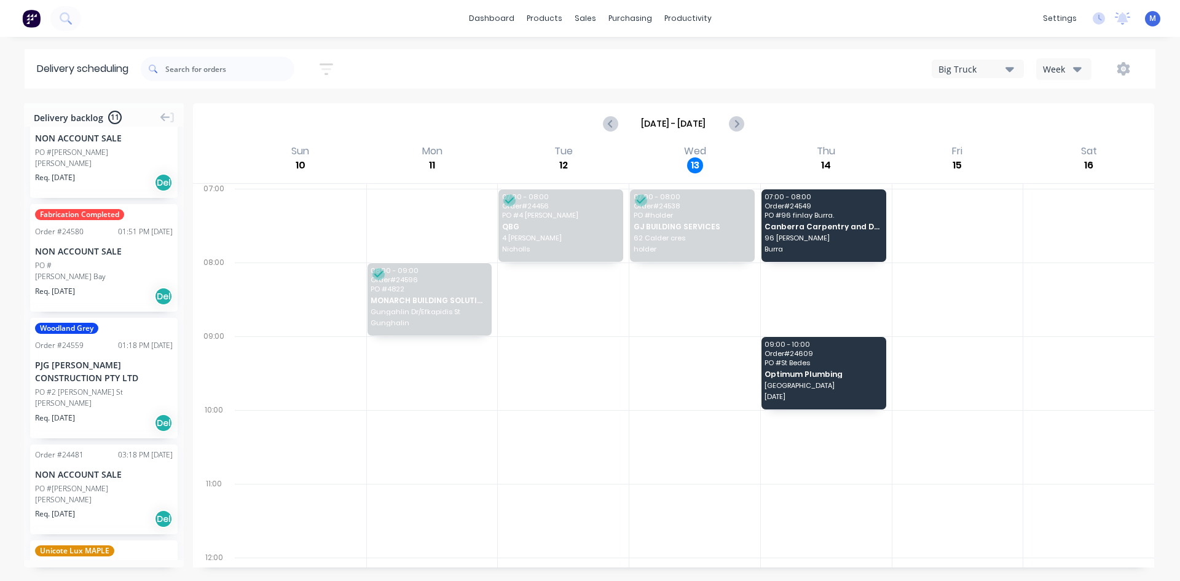
click at [106, 392] on div "PO #2 [PERSON_NAME] St" at bounding box center [104, 392] width 138 height 11
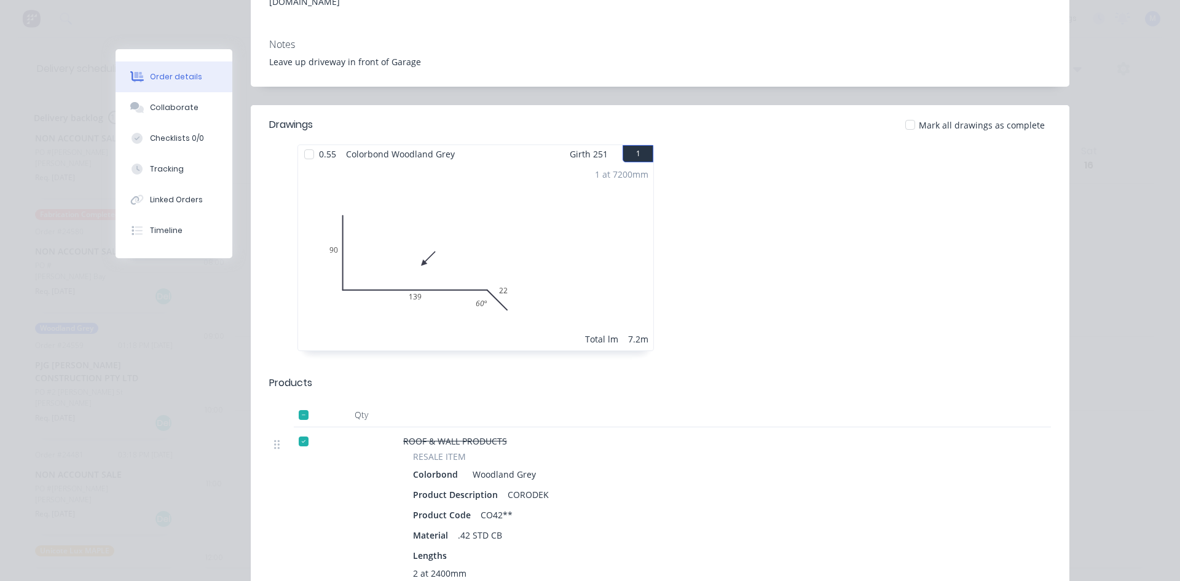
scroll to position [0, 0]
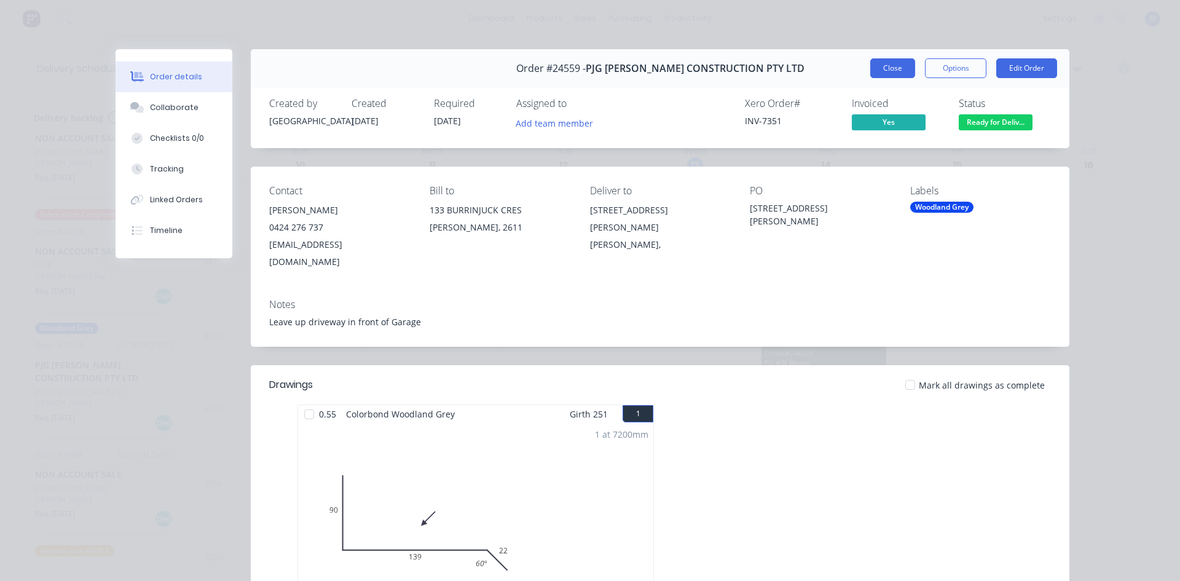
click at [885, 68] on button "Close" at bounding box center [892, 68] width 45 height 20
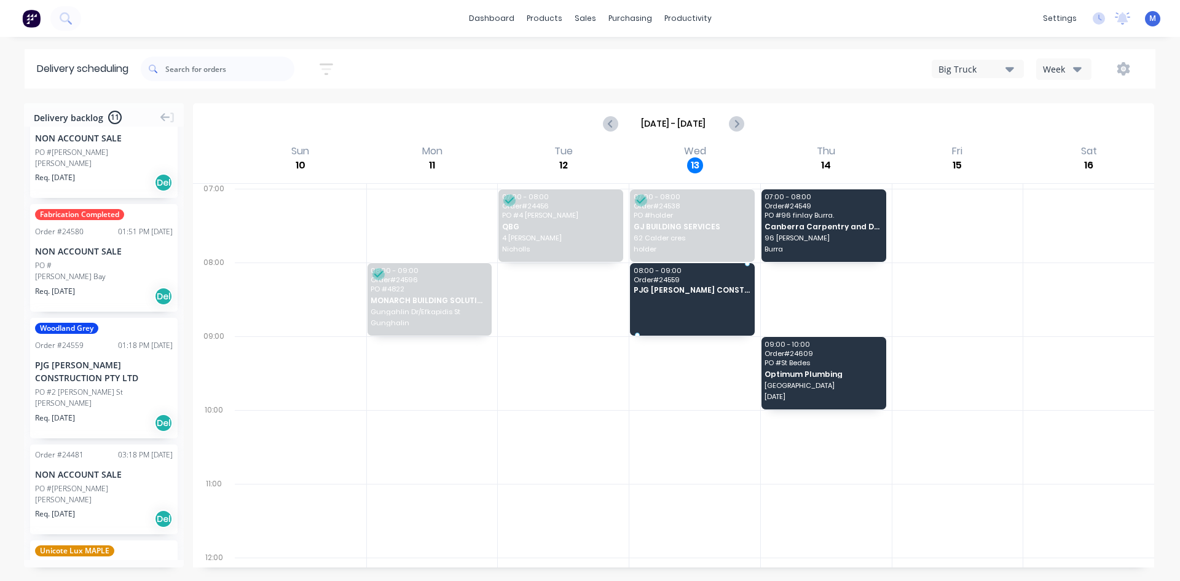
drag, startPoint x: 81, startPoint y: 402, endPoint x: 660, endPoint y: 296, distance: 588.1
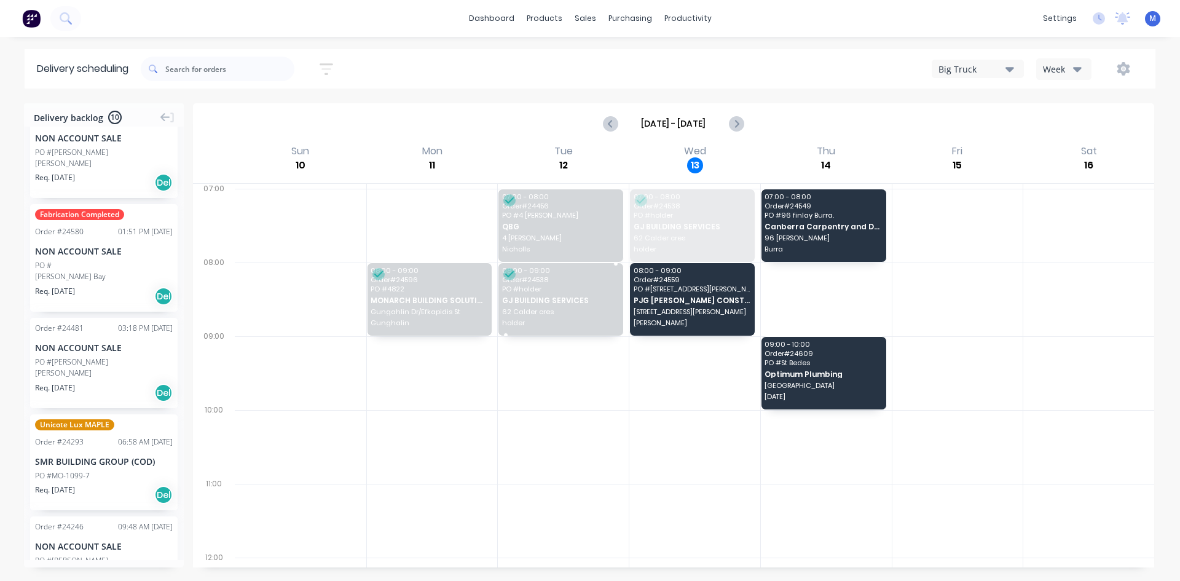
drag, startPoint x: 668, startPoint y: 228, endPoint x: 529, endPoint y: 309, distance: 160.4
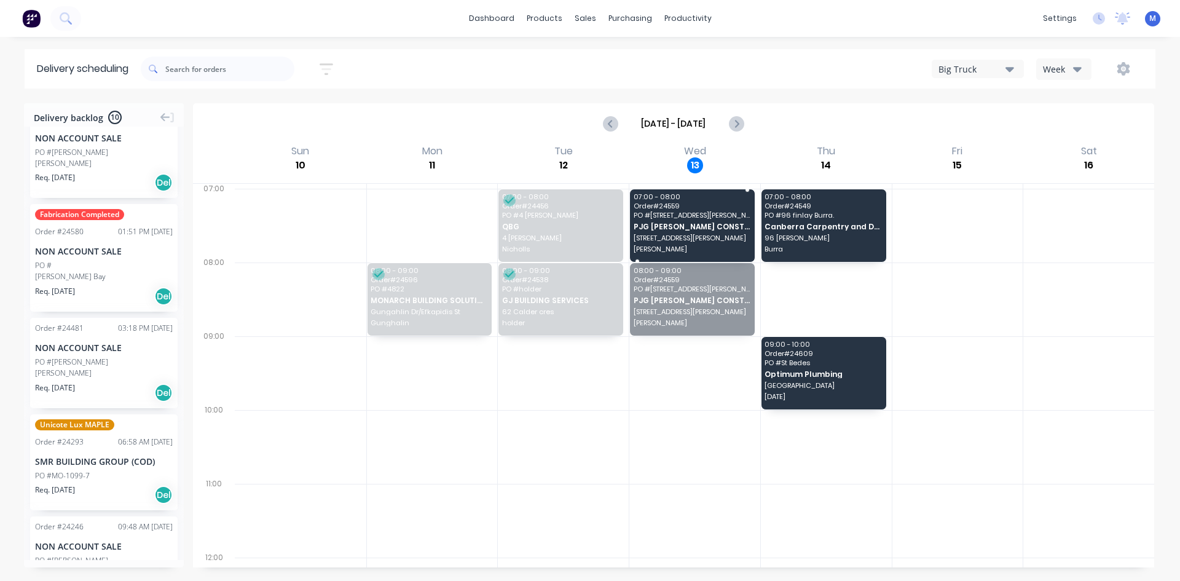
drag, startPoint x: 689, startPoint y: 312, endPoint x: 682, endPoint y: 251, distance: 61.3
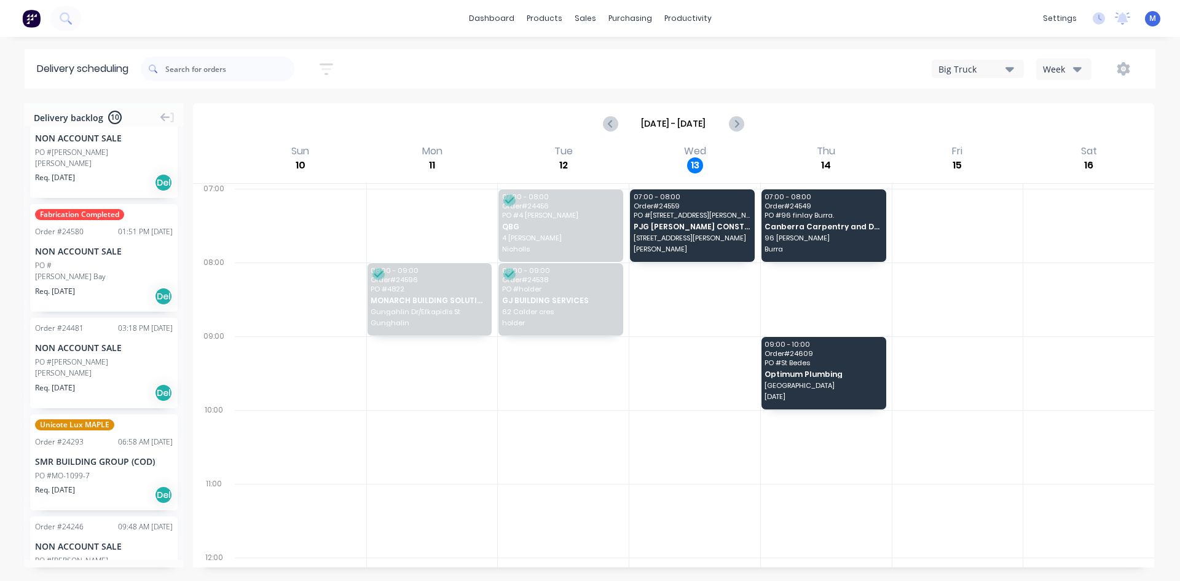
click at [119, 382] on div "Req. 28/07/25 Del" at bounding box center [104, 392] width 138 height 21
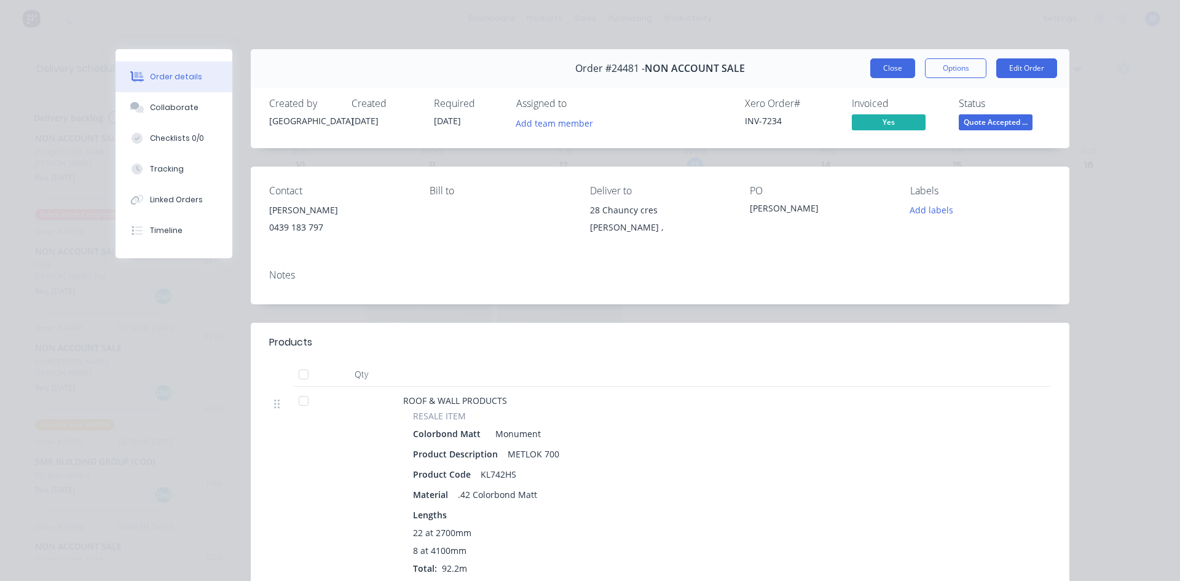
click at [888, 66] on button "Close" at bounding box center [892, 68] width 45 height 20
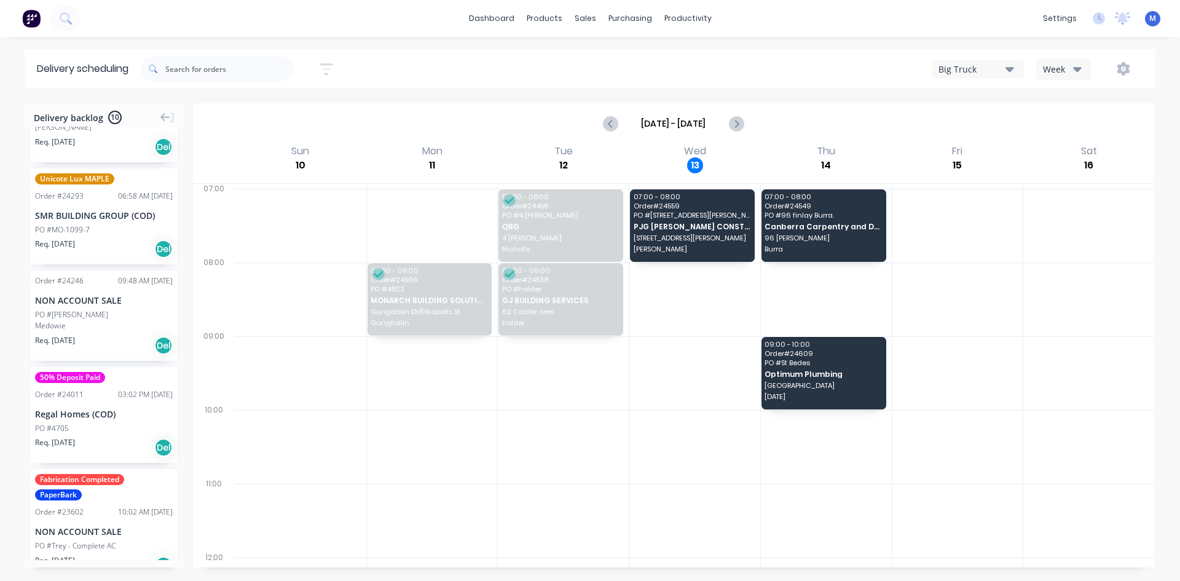
scroll to position [642, 0]
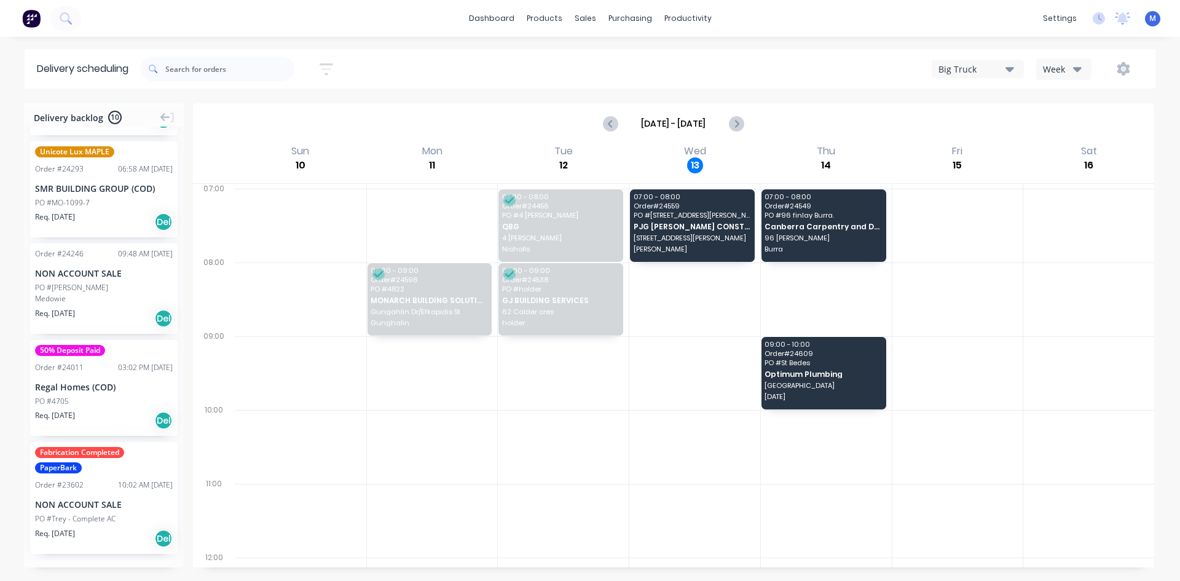
click at [128, 528] on div "Req. 15/04/25 Del" at bounding box center [104, 538] width 138 height 21
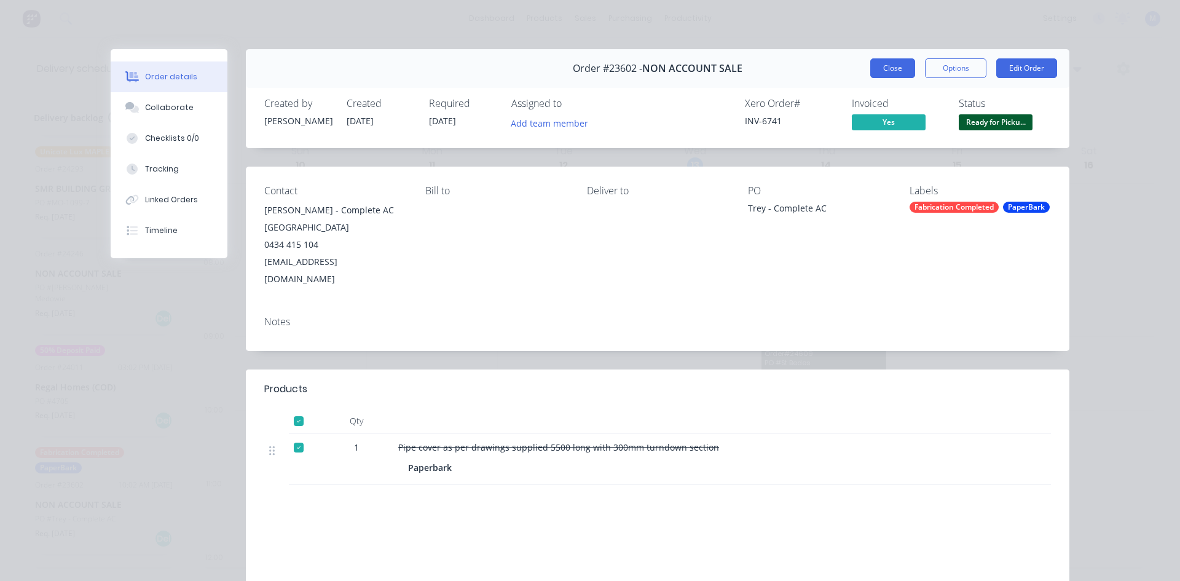
click at [886, 67] on button "Close" at bounding box center [892, 68] width 45 height 20
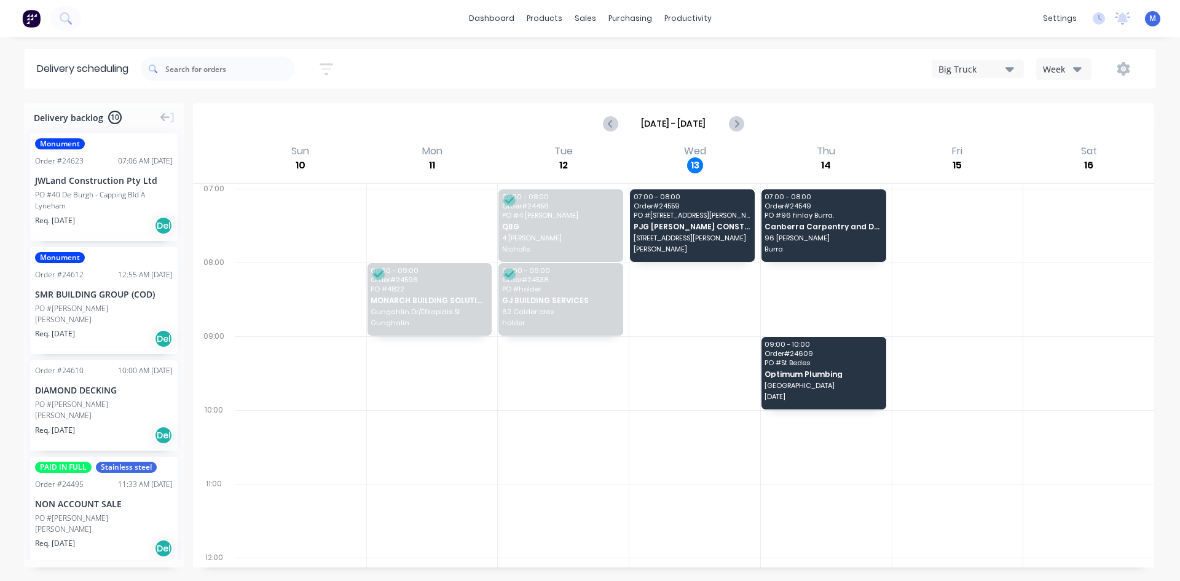
scroll to position [0, 0]
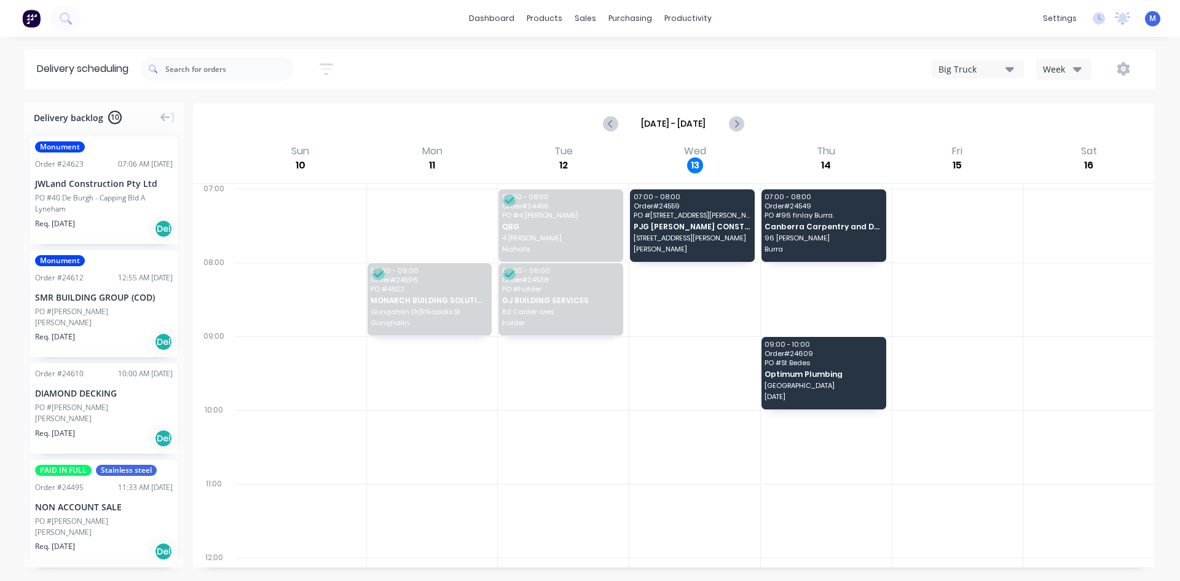
click at [112, 318] on div "Sutton" at bounding box center [104, 322] width 138 height 11
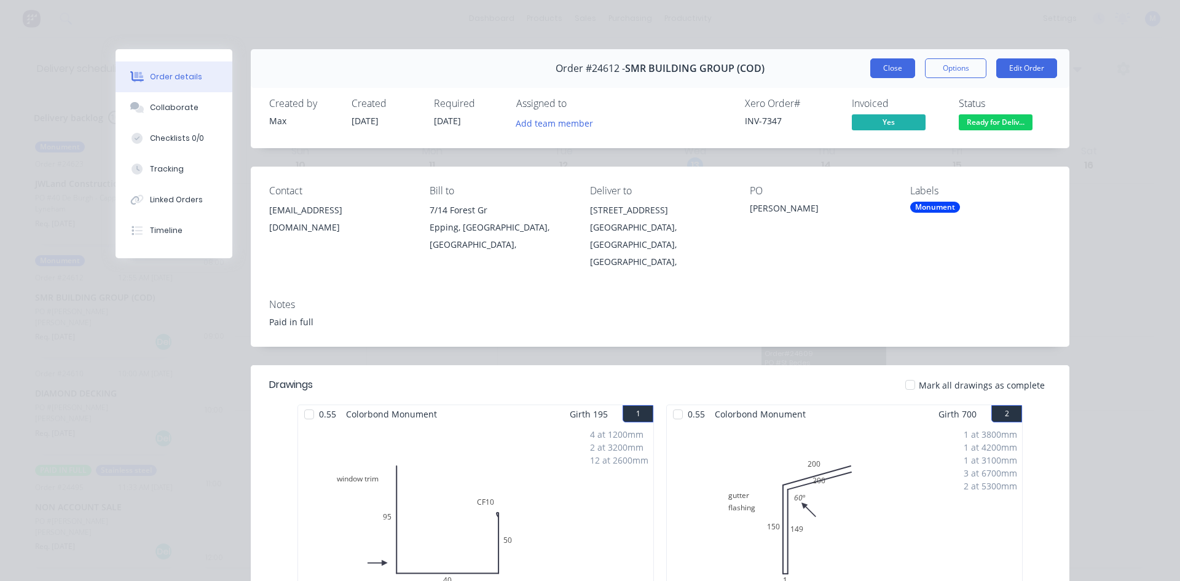
click at [883, 70] on button "Close" at bounding box center [892, 68] width 45 height 20
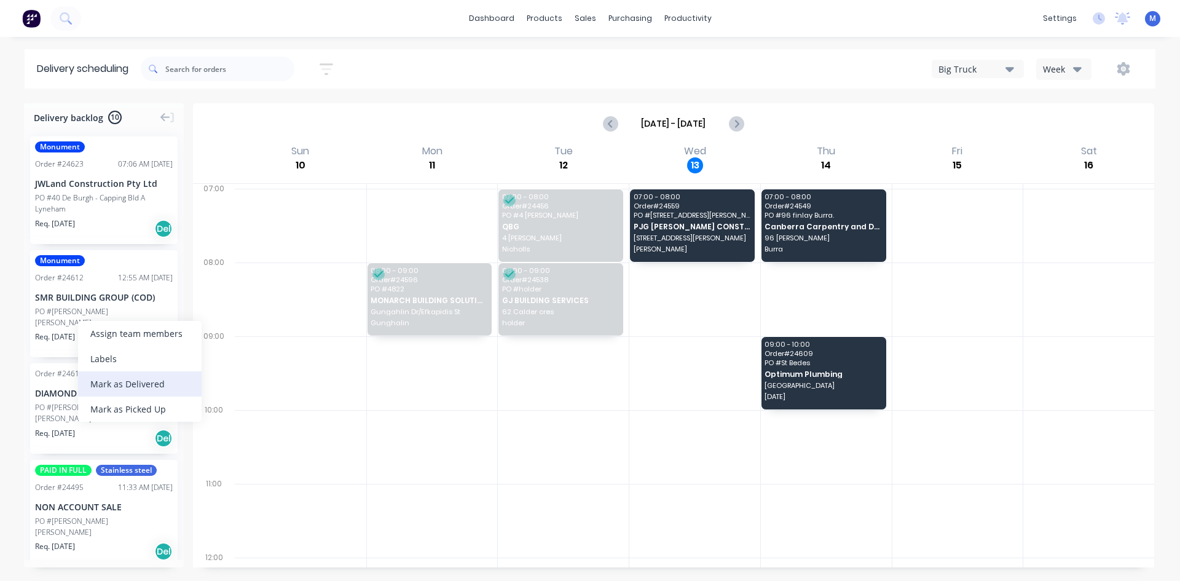
click at [156, 383] on div "Mark as Delivered" at bounding box center [140, 383] width 124 height 25
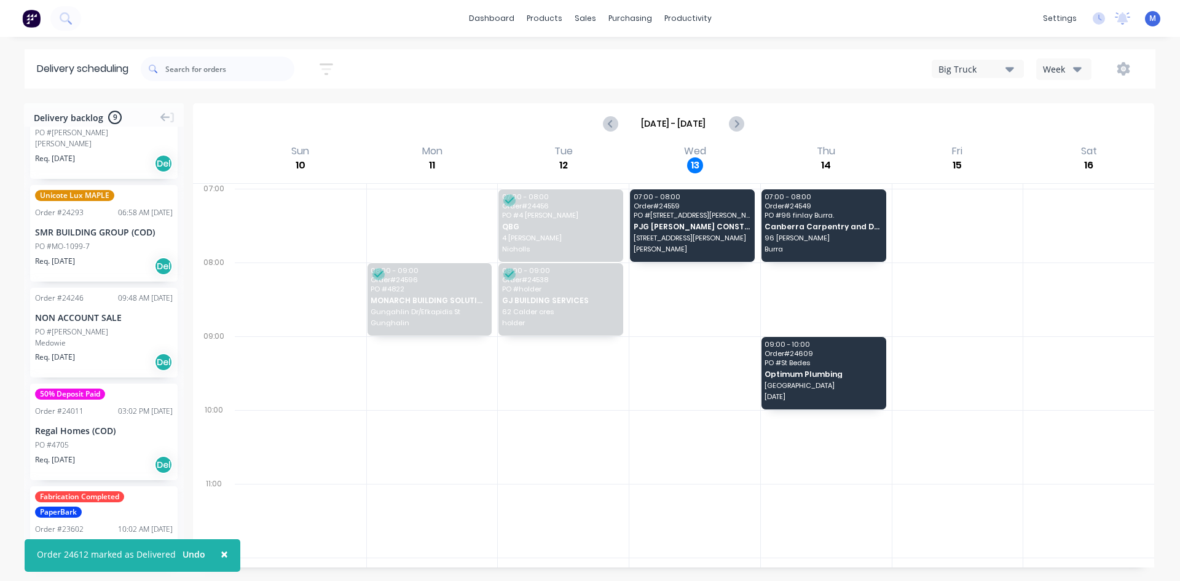
scroll to position [492, 0]
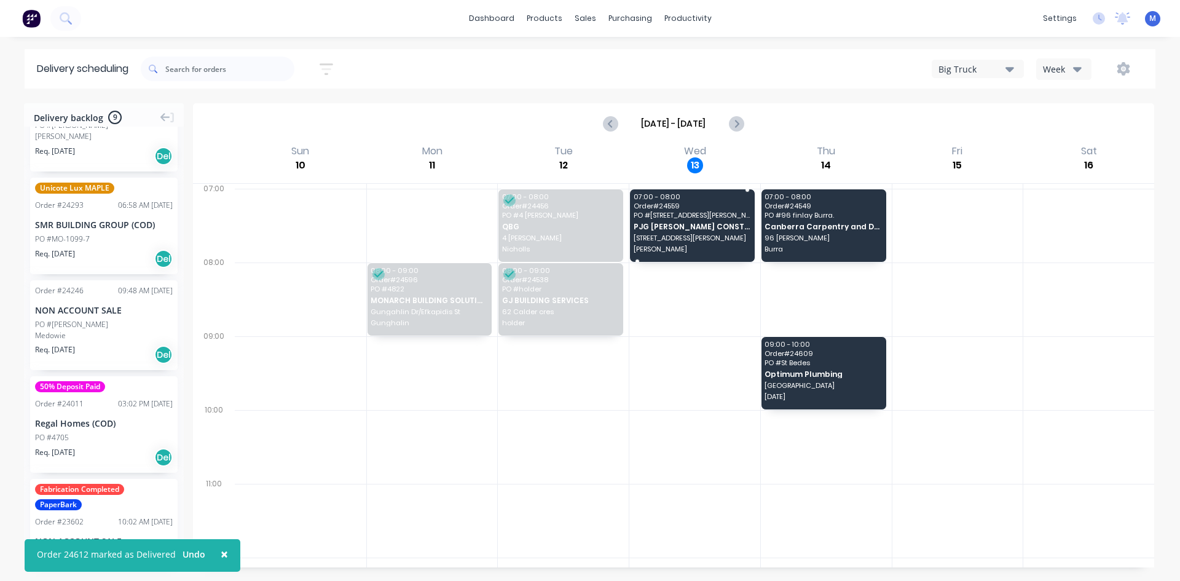
click at [668, 218] on span "PO # 2 Tate St" at bounding box center [692, 214] width 117 height 7
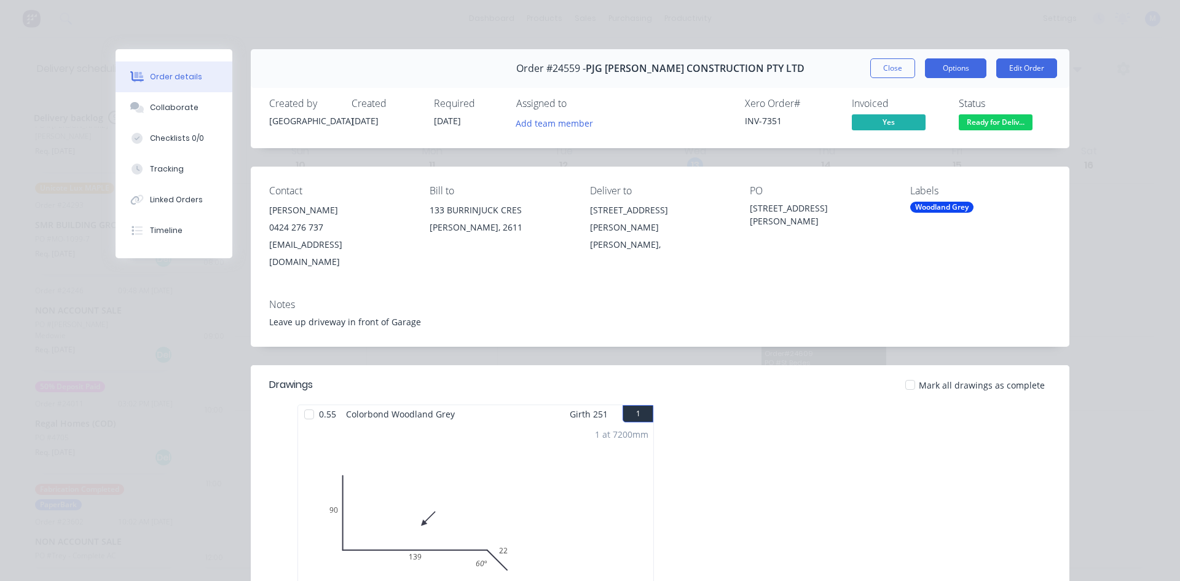
click at [948, 63] on button "Options" at bounding box center [955, 68] width 61 height 20
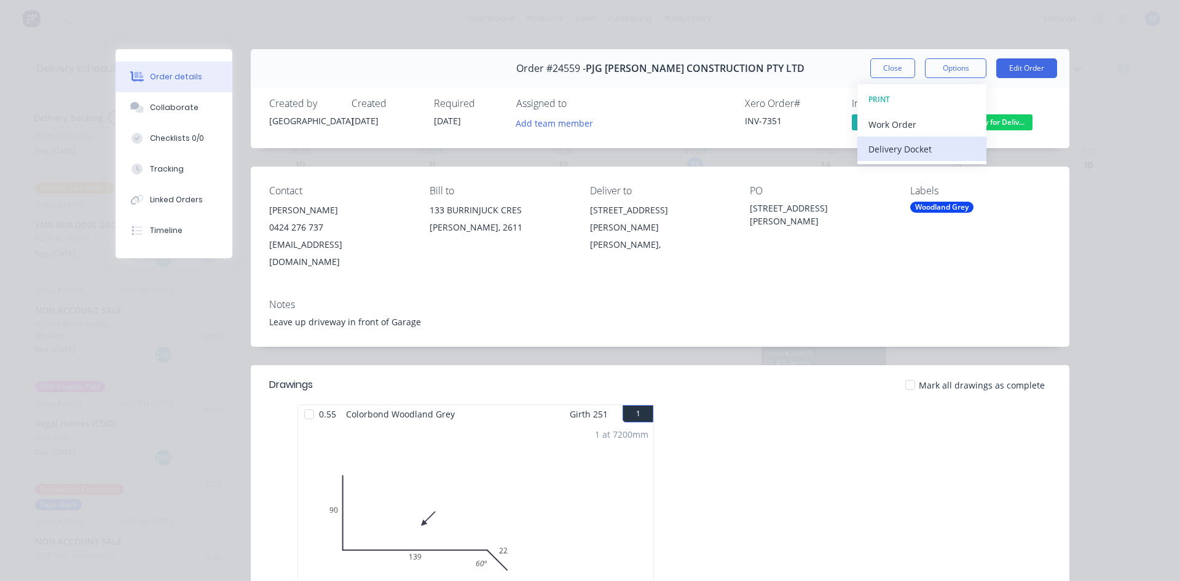
click at [947, 151] on div "Delivery Docket" at bounding box center [922, 149] width 107 height 18
click at [946, 149] on div "Standard" at bounding box center [922, 149] width 107 height 18
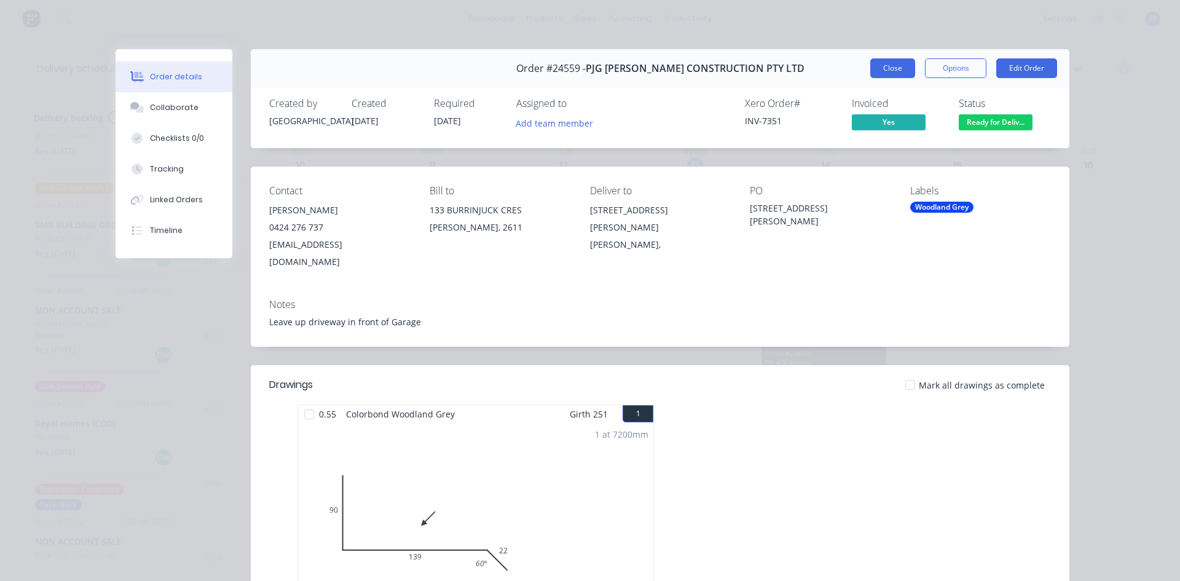
click at [886, 69] on button "Close" at bounding box center [892, 68] width 45 height 20
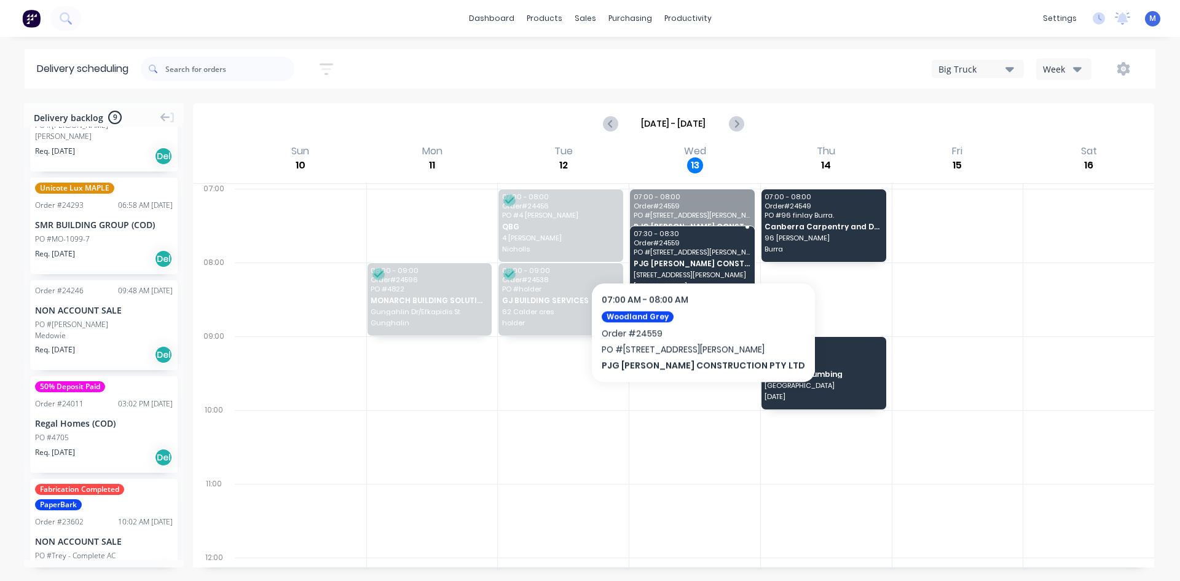
drag, startPoint x: 683, startPoint y: 235, endPoint x: 687, endPoint y: 279, distance: 43.8
